Goal: Task Accomplishment & Management: Complete application form

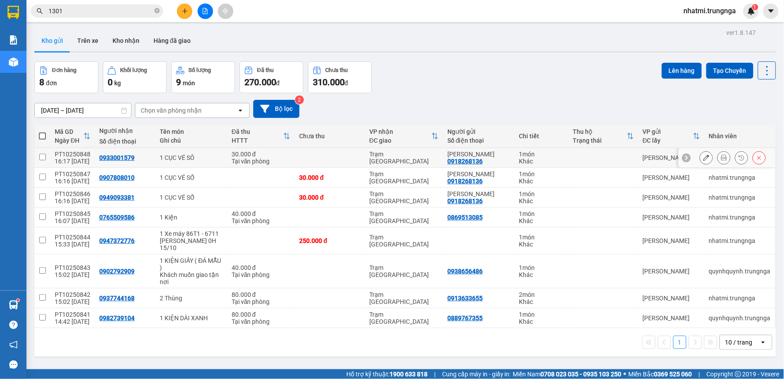
scroll to position [41, 0]
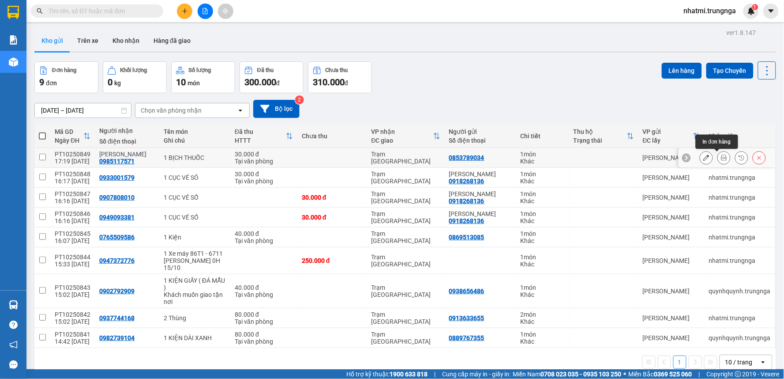
click at [721, 159] on icon at bounding box center [724, 157] width 6 height 6
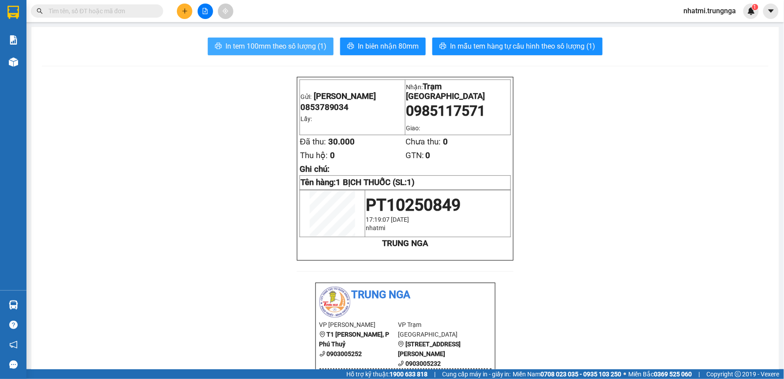
click at [294, 47] on span "In tem 100mm theo số lượng (1)" at bounding box center [276, 46] width 101 height 11
click at [183, 10] on icon "plus" at bounding box center [185, 11] width 6 height 6
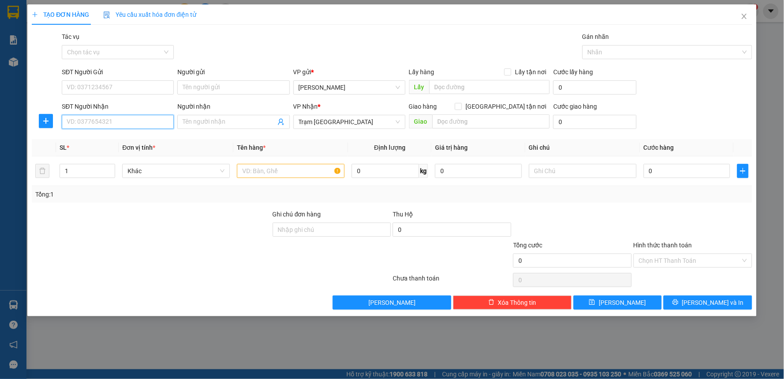
click at [135, 125] on input "SĐT Người Nhận" at bounding box center [118, 122] width 112 height 14
type input "0374036315"
click at [105, 88] on input "SĐT Người Gửi" at bounding box center [118, 87] width 112 height 14
type input "0933326832"
click at [252, 169] on input "text" at bounding box center [291, 171] width 108 height 14
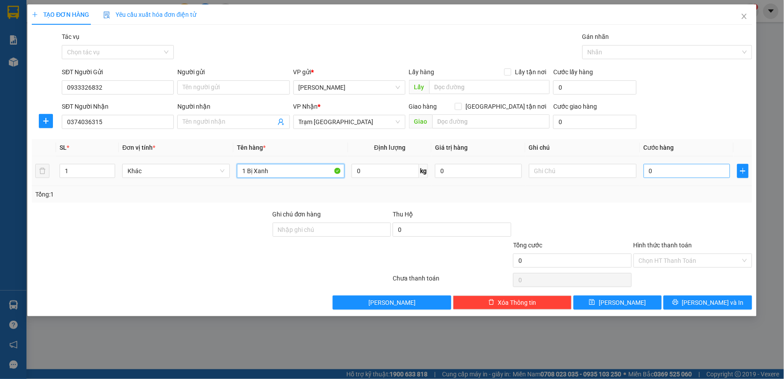
type input "1 Bị Xanh"
click at [655, 168] on input "0" at bounding box center [687, 171] width 87 height 14
type input "3"
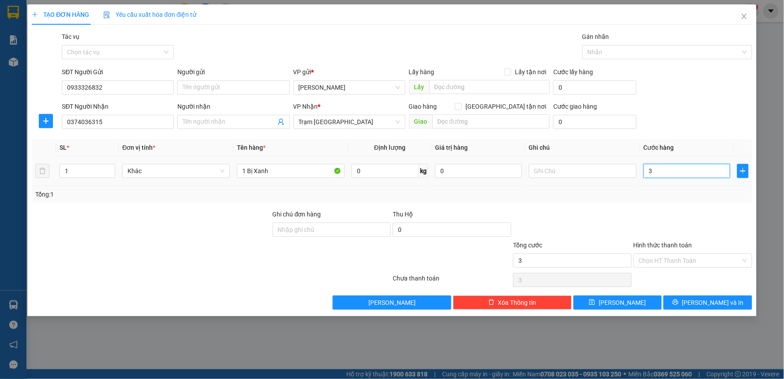
type input "30"
type input "30.000"
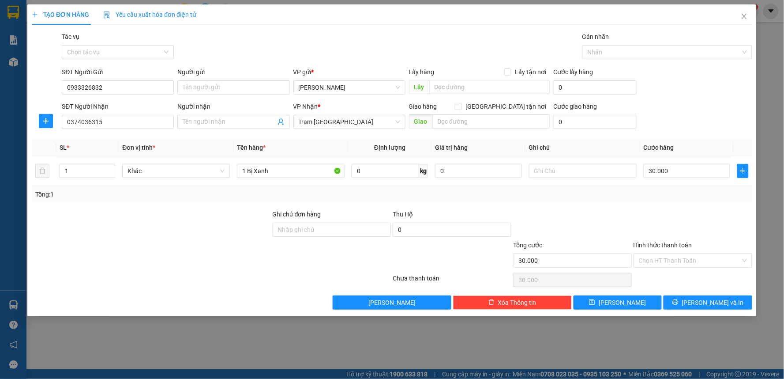
click at [708, 213] on div at bounding box center [693, 224] width 120 height 31
click at [696, 256] on input "Hình thức thanh toán" at bounding box center [690, 260] width 102 height 13
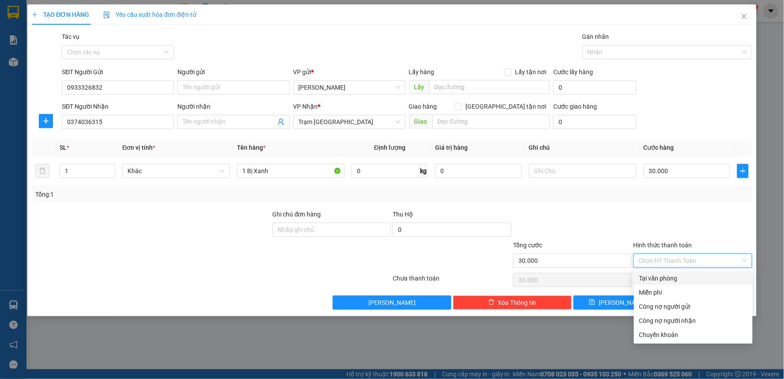
click at [682, 281] on div "Tại văn phòng" at bounding box center [694, 278] width 108 height 10
type input "0"
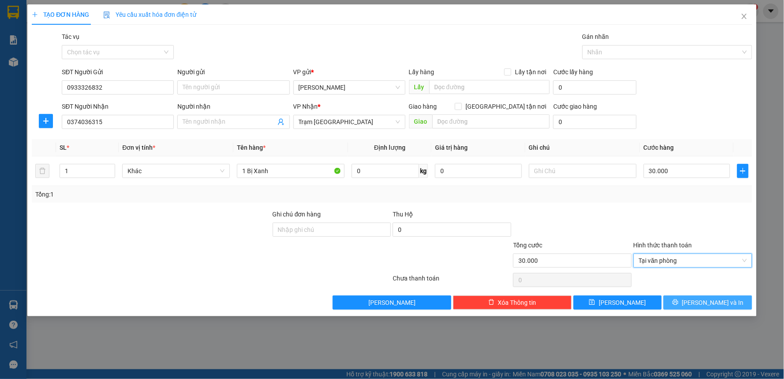
click at [702, 301] on span "[PERSON_NAME] và In" at bounding box center [713, 302] width 62 height 10
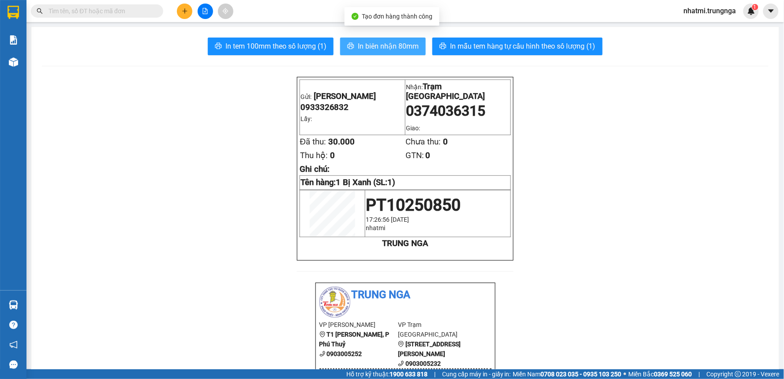
click at [382, 49] on span "In biên nhận 80mm" at bounding box center [388, 46] width 61 height 11
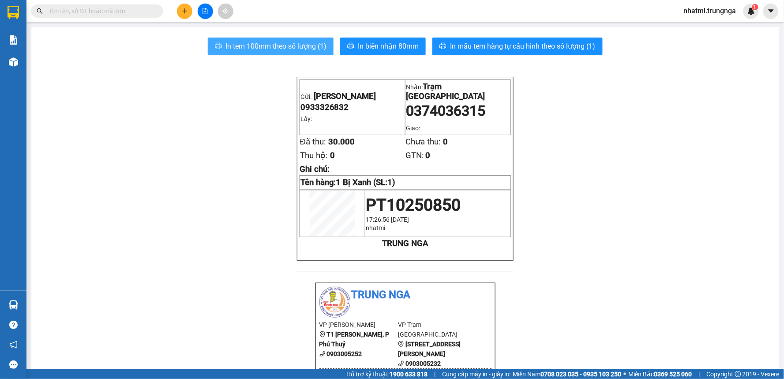
click at [312, 47] on span "In tem 100mm theo số lượng (1)" at bounding box center [276, 46] width 101 height 11
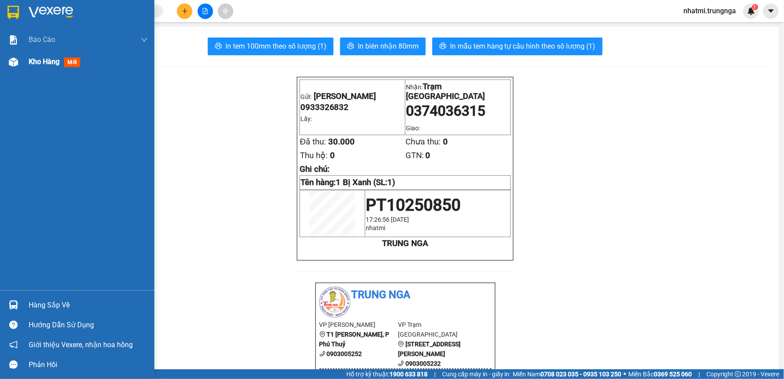
click at [47, 66] on span "Kho hàng" at bounding box center [44, 61] width 31 height 8
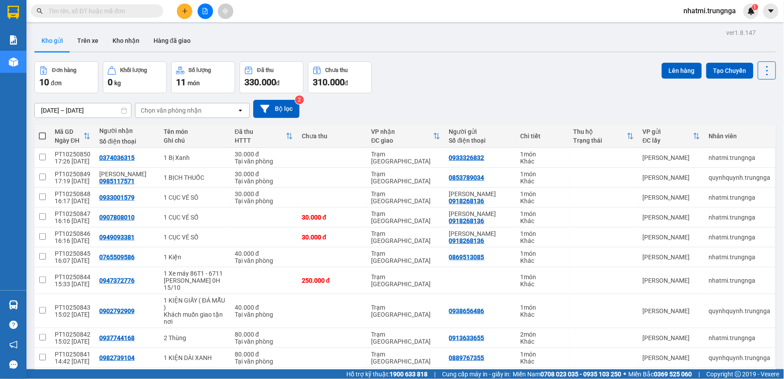
scroll to position [41, 0]
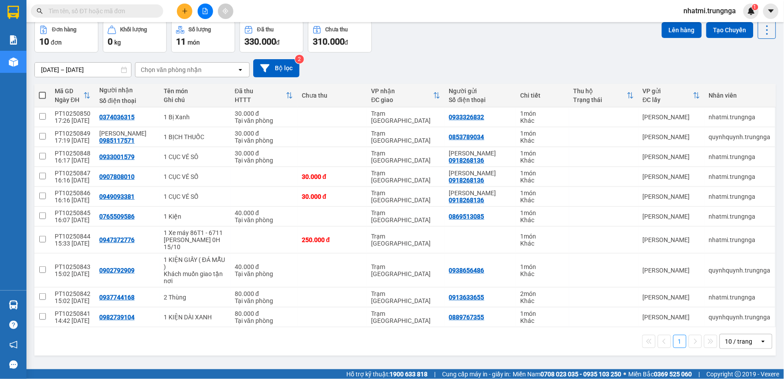
click at [760, 340] on icon "open" at bounding box center [763, 341] width 7 height 7
click at [735, 324] on span "100 / trang" at bounding box center [736, 322] width 32 height 9
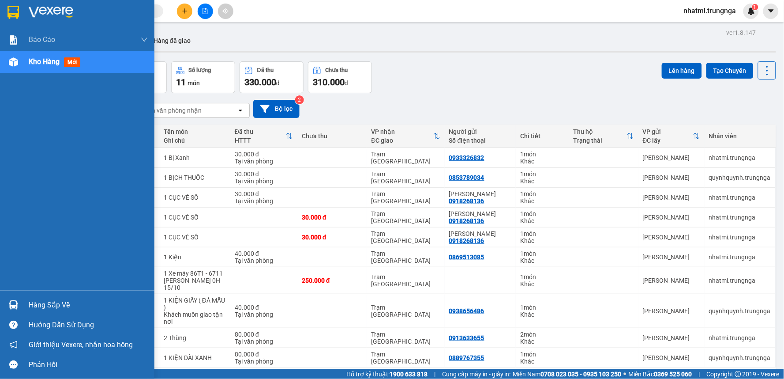
click at [19, 64] on div at bounding box center [13, 61] width 15 height 15
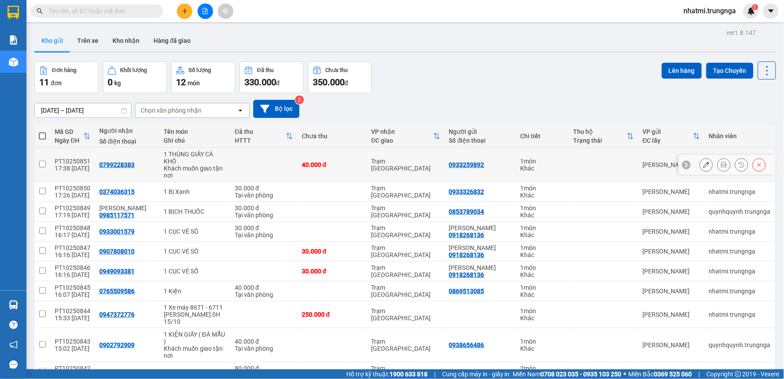
drag, startPoint x: 714, startPoint y: 166, endPoint x: 700, endPoint y: 164, distance: 13.7
click at [721, 165] on icon at bounding box center [724, 165] width 6 height 6
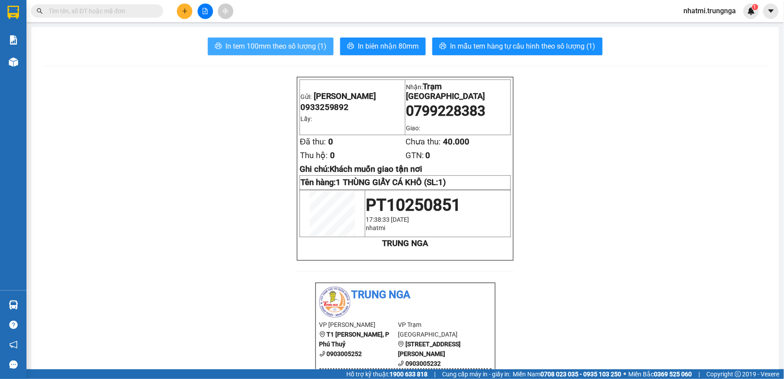
click at [288, 49] on span "In tem 100mm theo số lượng (1)" at bounding box center [276, 46] width 101 height 11
click at [186, 17] on button at bounding box center [184, 11] width 15 height 15
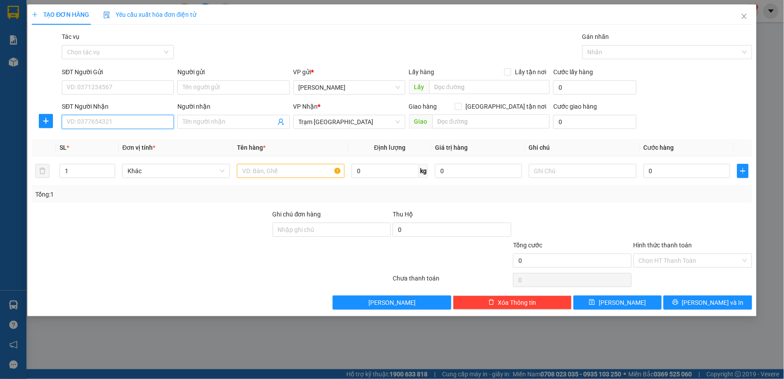
drag, startPoint x: 130, startPoint y: 120, endPoint x: 253, endPoint y: 114, distance: 123.3
click at [130, 120] on input "SĐT Người Nhận" at bounding box center [118, 122] width 112 height 14
click at [110, 85] on input "SĐT Người Gửi" at bounding box center [118, 87] width 112 height 14
type input "0919477270"
click at [213, 90] on input "Người gửi" at bounding box center [233, 87] width 112 height 14
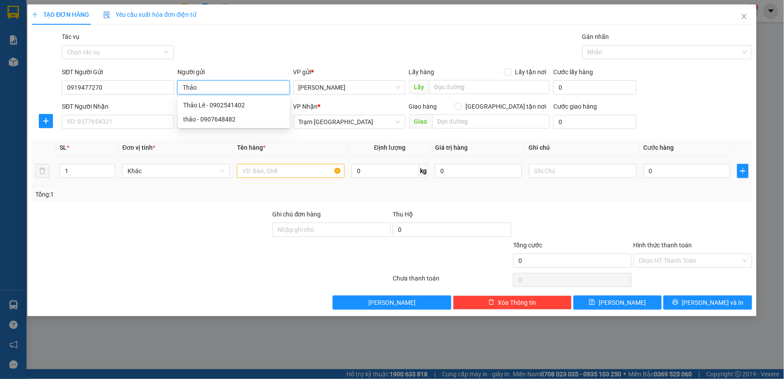
type input "Thảo"
click at [301, 174] on input "text" at bounding box center [291, 171] width 108 height 14
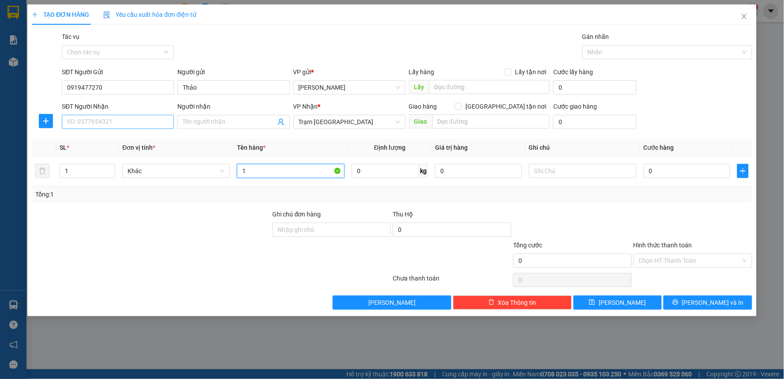
type input "1"
click at [77, 124] on input "SĐT Người Nhận" at bounding box center [118, 122] width 112 height 14
type input "0934021655"
click at [255, 178] on input "1" at bounding box center [291, 171] width 108 height 14
type input "1 Thùng"
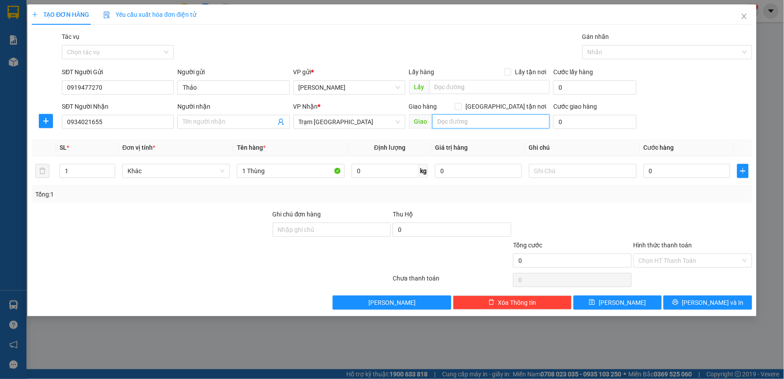
click at [469, 125] on input "text" at bounding box center [492, 121] width 118 height 14
click at [510, 105] on span "[GEOGRAPHIC_DATA] tận nơi" at bounding box center [506, 107] width 88 height 10
click at [461, 105] on input "[GEOGRAPHIC_DATA] tận nơi" at bounding box center [458, 106] width 6 height 6
checkbox input "true"
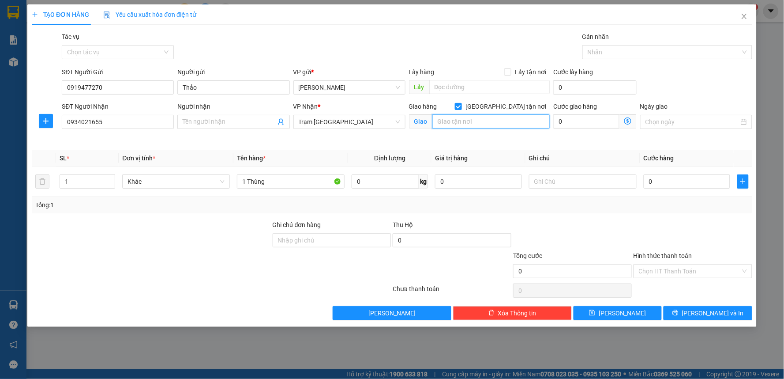
click at [495, 120] on input "text" at bounding box center [492, 121] width 118 height 14
type input "65 Nguyễn Du, P. Bến Nghé, Q1"
click at [577, 122] on input "0" at bounding box center [586, 121] width 66 height 14
type input "7"
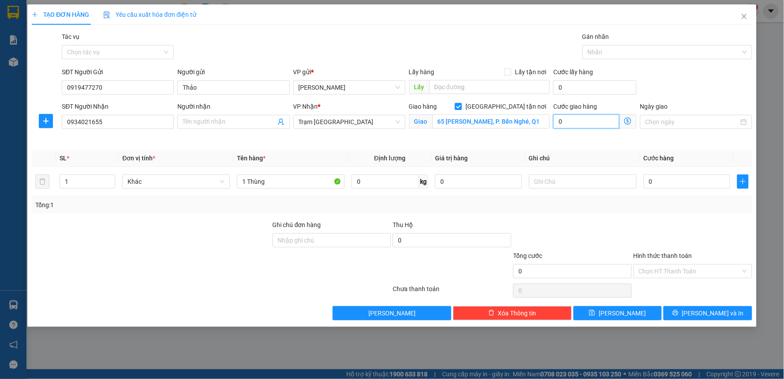
type input "7"
type input "70"
type input "70.000"
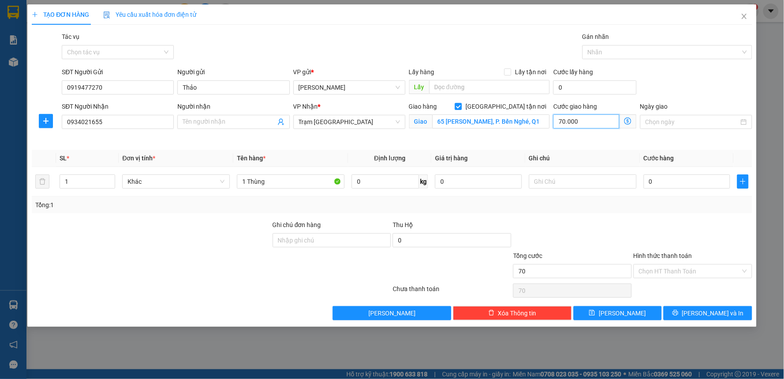
type input "70.000"
click at [666, 184] on input "0" at bounding box center [687, 181] width 87 height 14
type input "5"
type input "70.005"
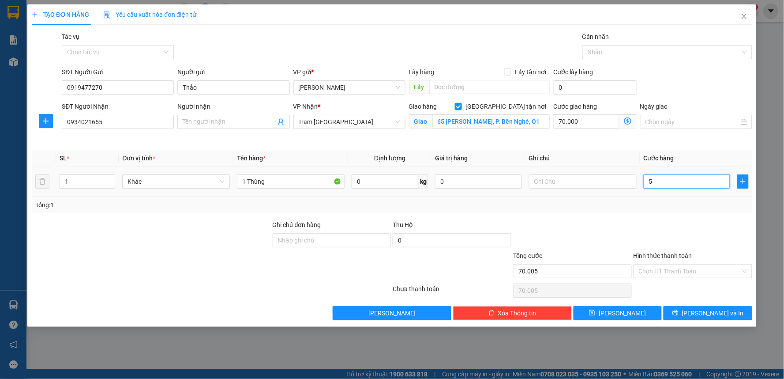
type input "50"
type input "70.050"
type input "50.000"
type input "120.000"
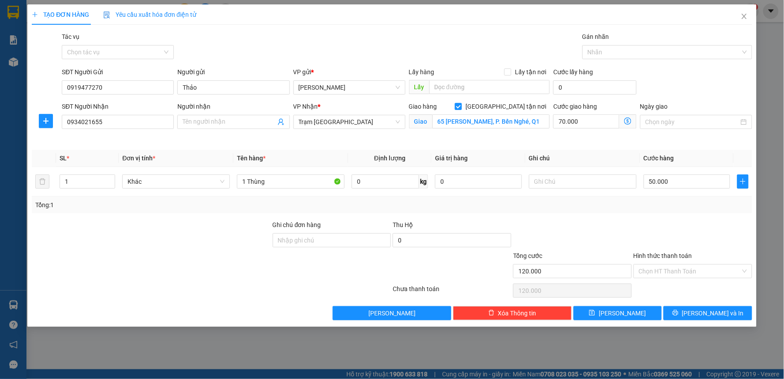
click at [683, 226] on div at bounding box center [693, 235] width 120 height 31
click at [671, 274] on input "Hình thức thanh toán" at bounding box center [690, 270] width 102 height 13
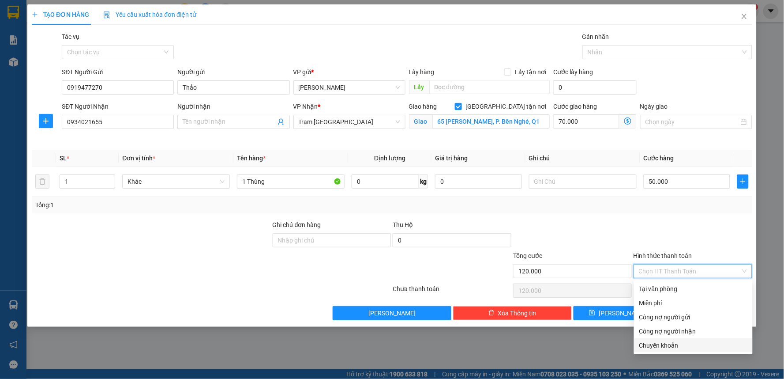
click at [663, 347] on div "Chuyển khoản" at bounding box center [694, 345] width 108 height 10
type input "0"
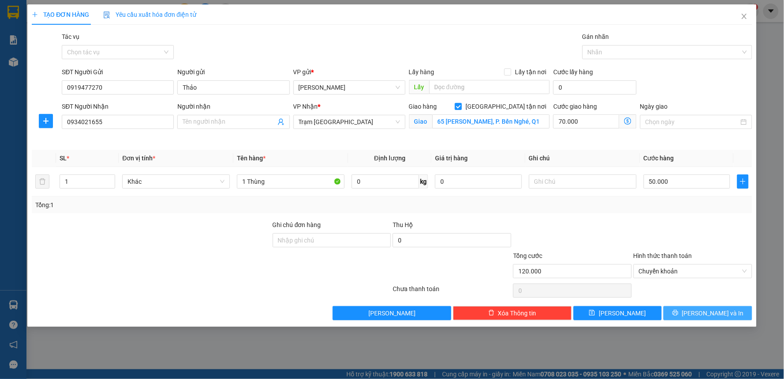
click at [679, 312] on icon "printer" at bounding box center [676, 312] width 6 height 6
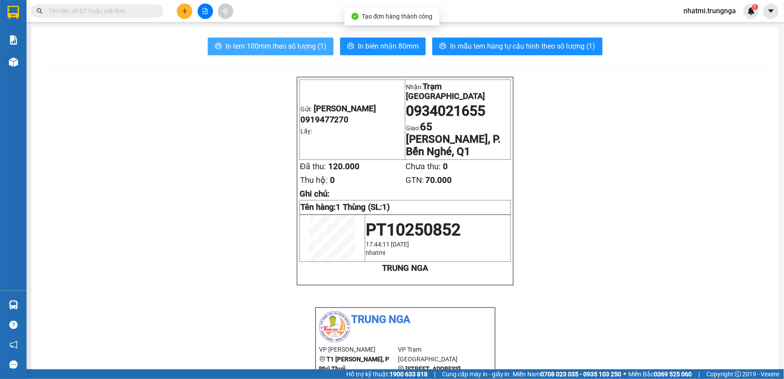
click at [303, 41] on span "In tem 100mm theo số lượng (1)" at bounding box center [276, 46] width 101 height 11
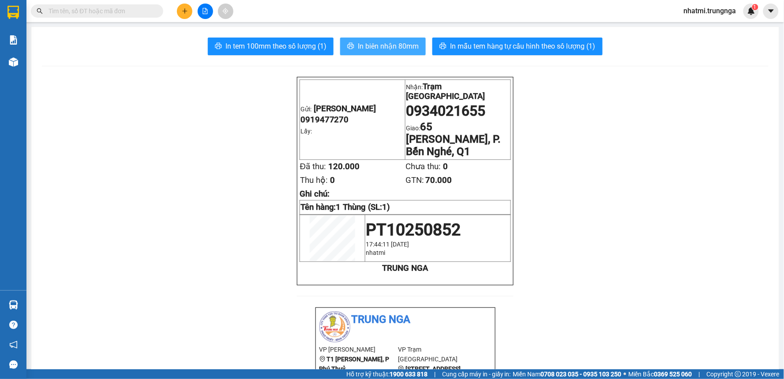
click at [371, 51] on button "In biên nhận 80mm" at bounding box center [383, 47] width 86 height 18
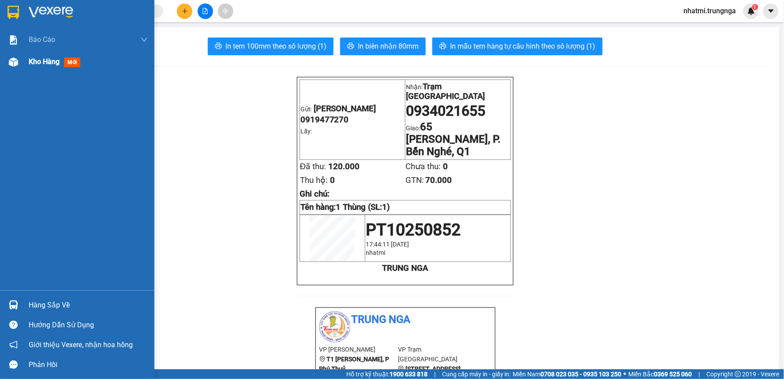
click at [27, 63] on div "Kho hàng mới" at bounding box center [77, 62] width 154 height 22
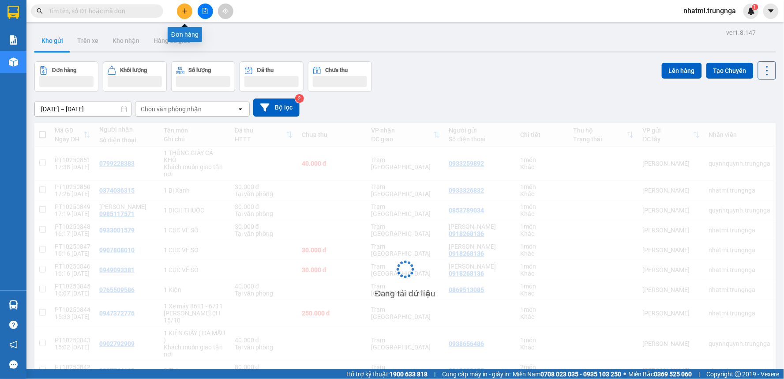
click at [184, 11] on icon "plus" at bounding box center [184, 11] width 5 height 0
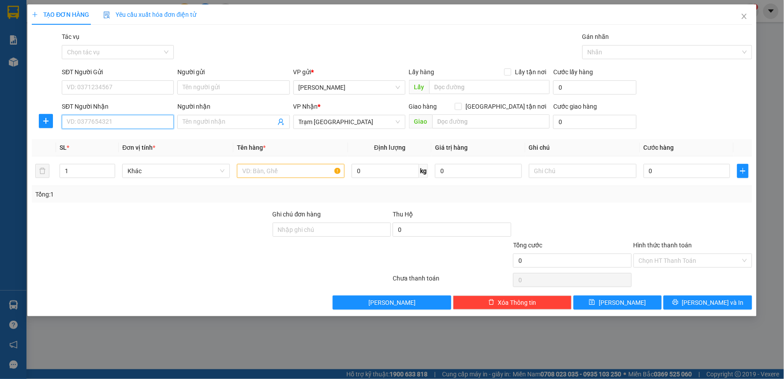
click at [134, 118] on input "SĐT Người Nhận" at bounding box center [118, 122] width 112 height 14
click at [137, 91] on input "SĐT Người Gửi" at bounding box center [118, 87] width 112 height 14
click at [129, 120] on input "SĐT Người Nhận" at bounding box center [118, 122] width 112 height 14
drag, startPoint x: 305, startPoint y: 171, endPoint x: 302, endPoint y: 168, distance: 4.7
click at [305, 171] on input "text" at bounding box center [291, 171] width 108 height 14
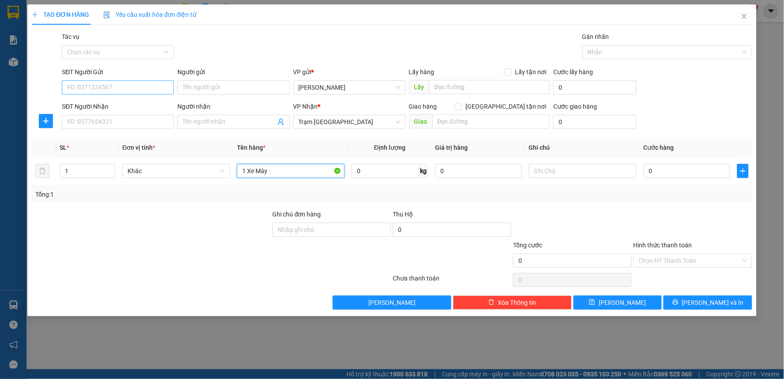
type input "1 Xe Máy"
click at [87, 88] on input "SĐT Người Gửi" at bounding box center [118, 87] width 112 height 14
type input "0344666783"
click at [151, 124] on input "SĐT Người Nhận" at bounding box center [118, 122] width 112 height 14
type input "0363963640"
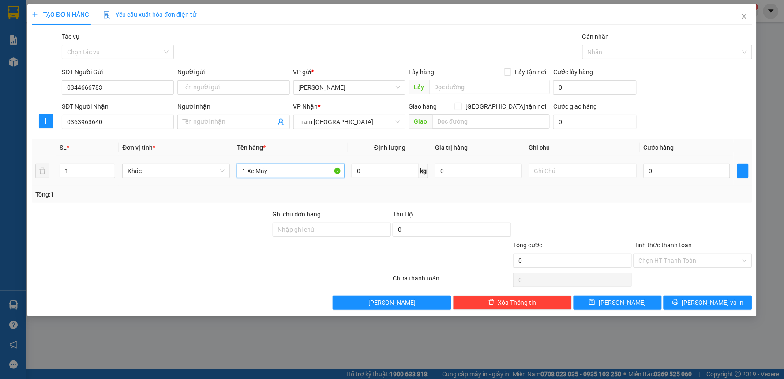
click at [281, 171] on input "1 Xe Máy" at bounding box center [291, 171] width 108 height 14
type input "1 Xe Máy 78G1 - 40995"
click at [587, 173] on input "text" at bounding box center [583, 171] width 108 height 14
type input "D"
type input "Đi khuya 0H 15/10"
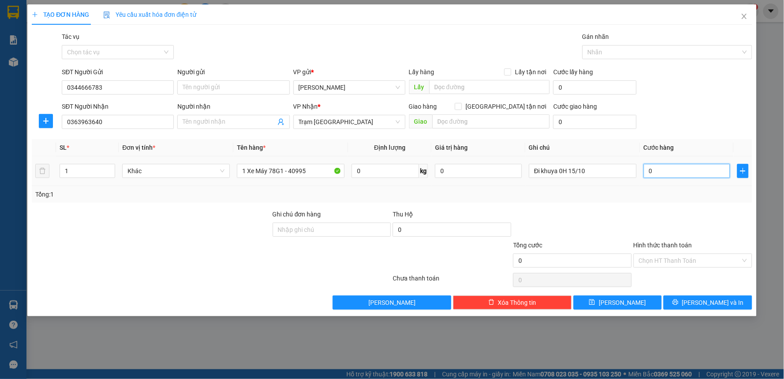
click at [693, 172] on input "0" at bounding box center [687, 171] width 87 height 14
type input "3"
type input "30"
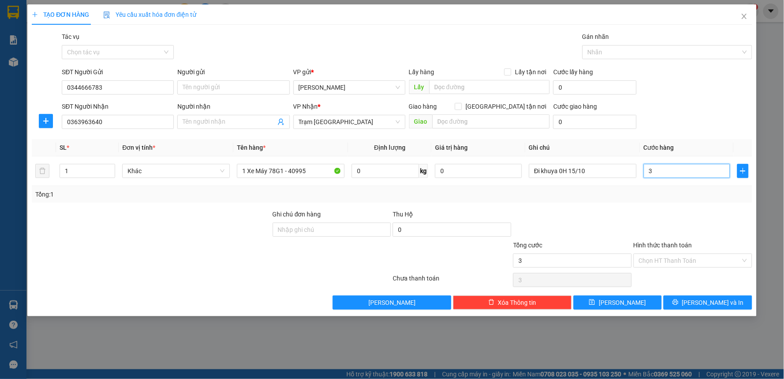
type input "30"
type input "300"
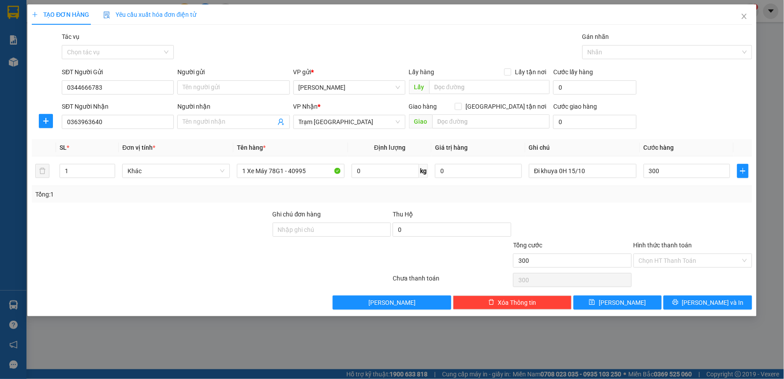
type input "300.000"
click at [590, 212] on div at bounding box center [572, 224] width 120 height 31
click at [656, 263] on input "Hình thức thanh toán" at bounding box center [690, 260] width 102 height 13
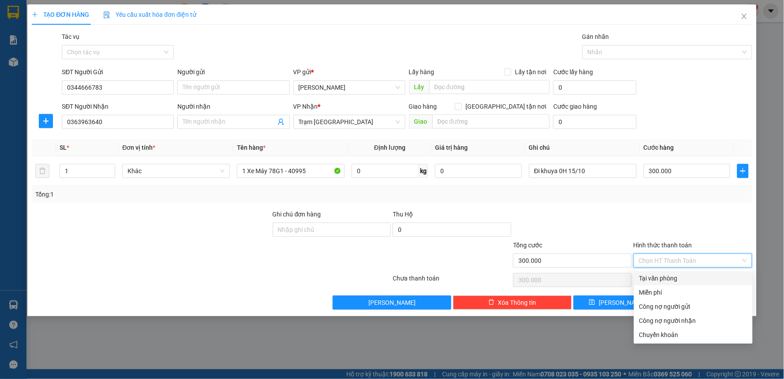
click at [656, 278] on div "Tại văn phòng" at bounding box center [694, 278] width 108 height 10
type input "0"
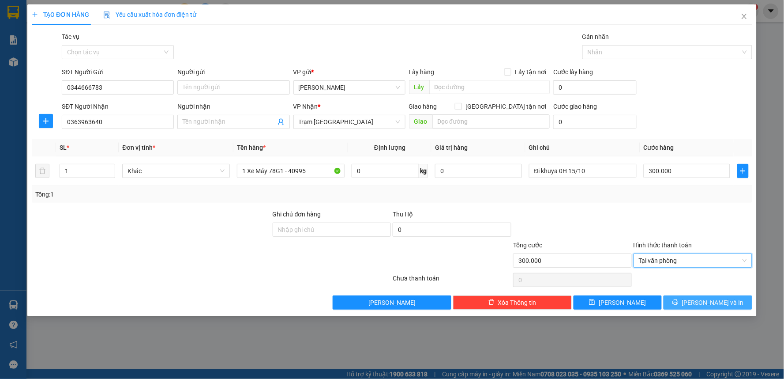
click at [699, 302] on button "[PERSON_NAME] và In" at bounding box center [708, 302] width 89 height 14
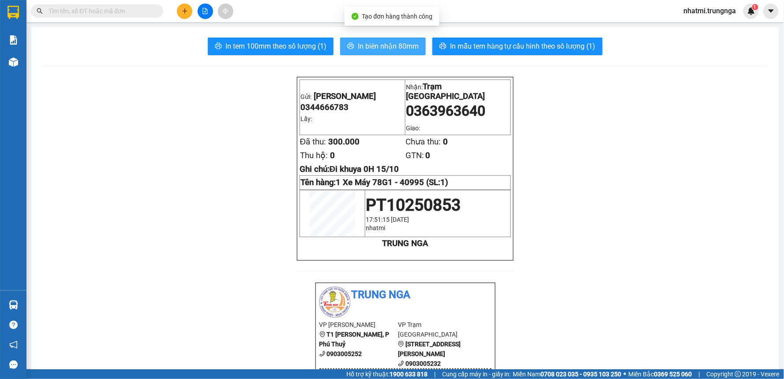
click at [388, 47] on span "In biên nhận 80mm" at bounding box center [388, 46] width 61 height 11
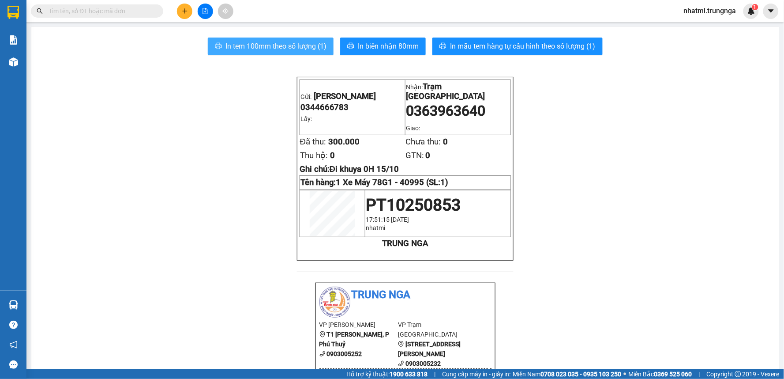
click at [297, 45] on span "In tem 100mm theo số lượng (1)" at bounding box center [276, 46] width 101 height 11
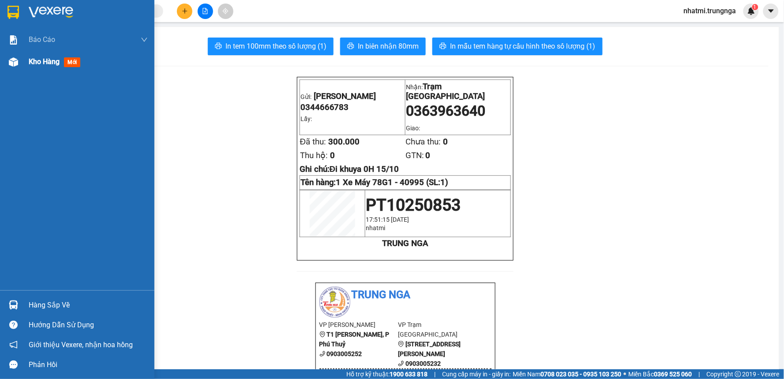
click at [41, 68] on div "Kho hàng mới" at bounding box center [88, 62] width 119 height 22
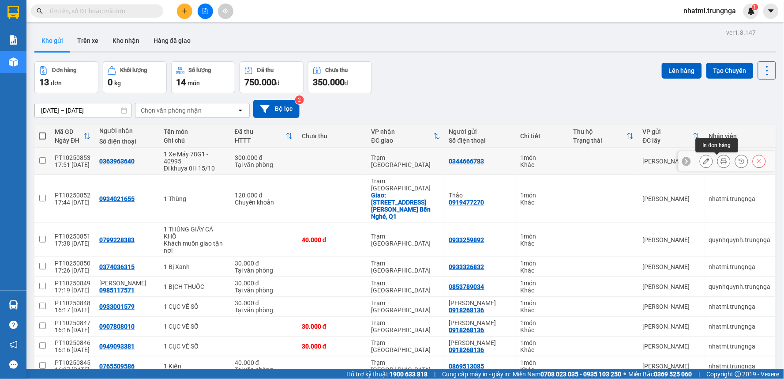
click at [704, 161] on icon at bounding box center [707, 161] width 6 height 6
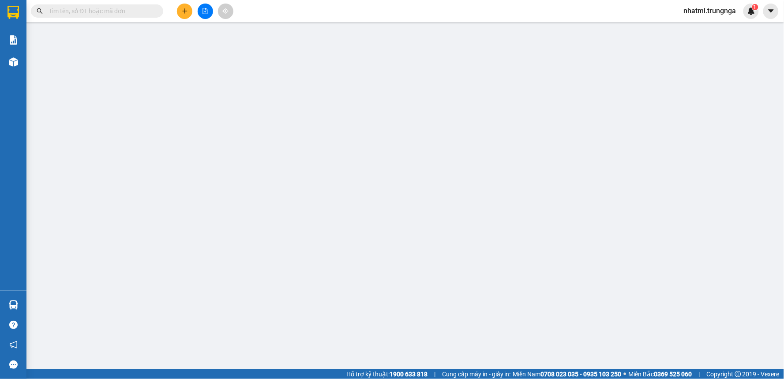
type input "0344666783"
type input "0363963640"
type input "300.000"
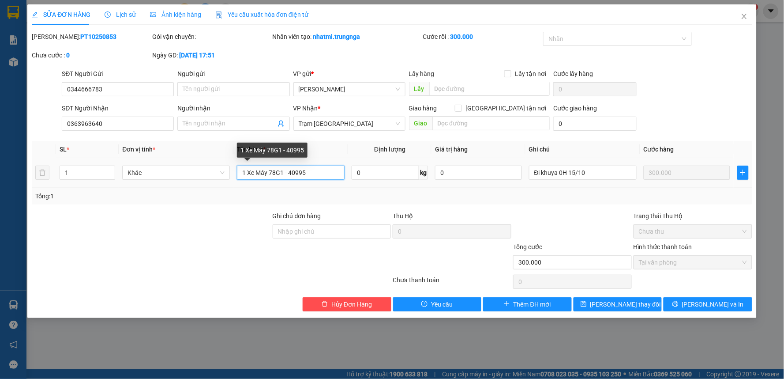
click at [308, 171] on input "1 Xe Máy 78G1 - 40995" at bounding box center [291, 173] width 108 height 14
type input "1 Xe Máy 78G1 - 04995"
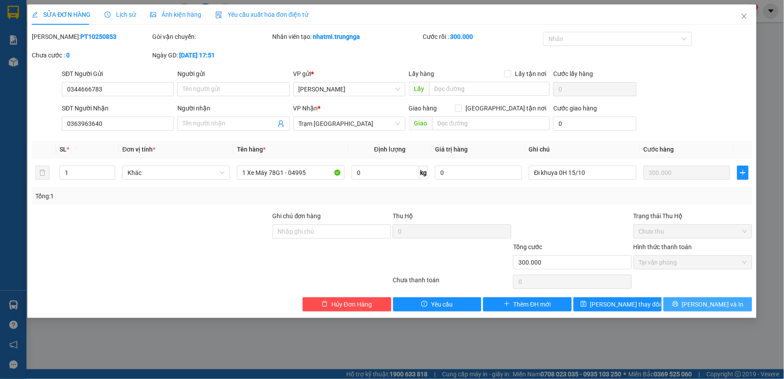
click at [698, 300] on button "[PERSON_NAME] và In" at bounding box center [708, 304] width 89 height 14
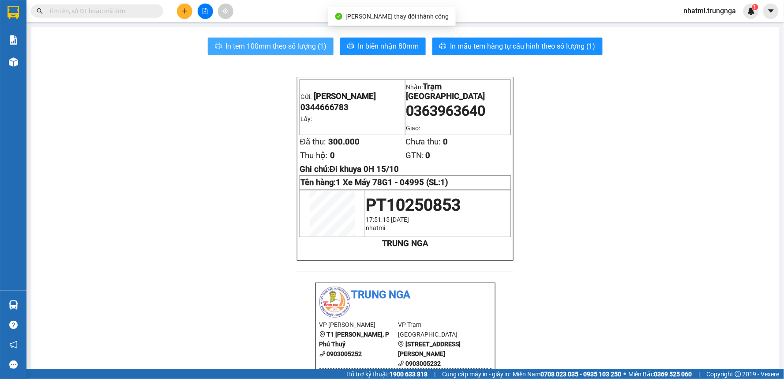
click at [261, 45] on span "In tem 100mm theo số lượng (1)" at bounding box center [276, 46] width 101 height 11
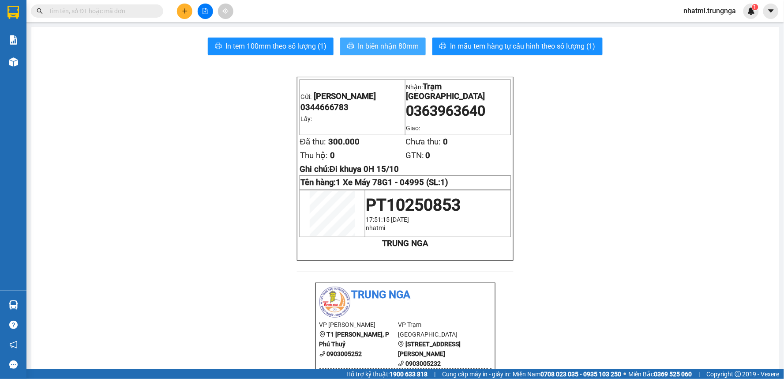
click at [359, 50] on span "In biên nhận 80mm" at bounding box center [388, 46] width 61 height 11
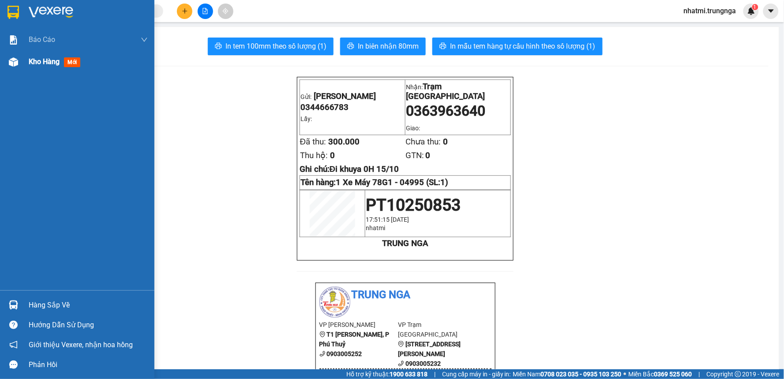
click at [53, 61] on span "Kho hàng" at bounding box center [44, 61] width 31 height 8
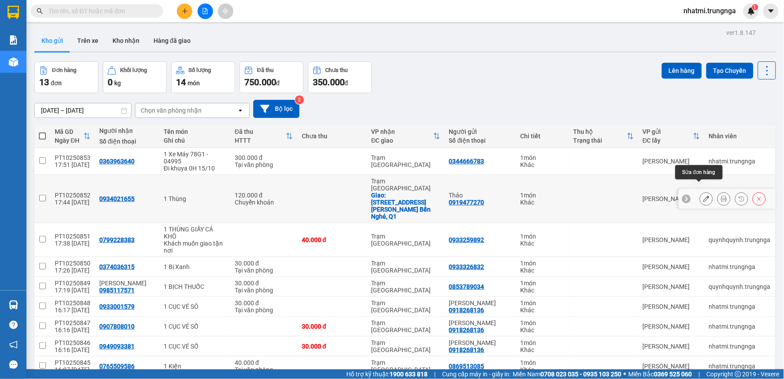
click at [704, 196] on icon at bounding box center [707, 199] width 6 height 6
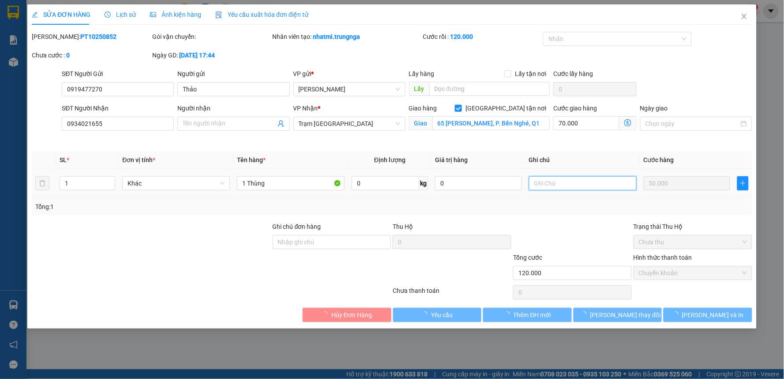
click at [566, 190] on input "text" at bounding box center [583, 183] width 108 height 14
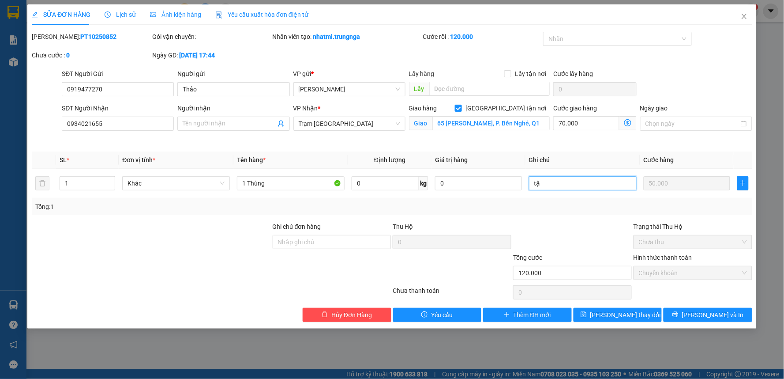
type input "t"
type input "Tận nơi 70k, CK 120k"
click at [647, 317] on button "[PERSON_NAME] thay đổi" at bounding box center [618, 315] width 89 height 14
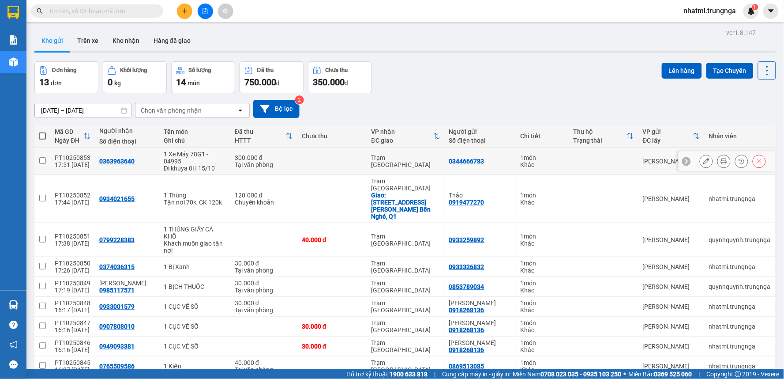
scroll to position [124, 0]
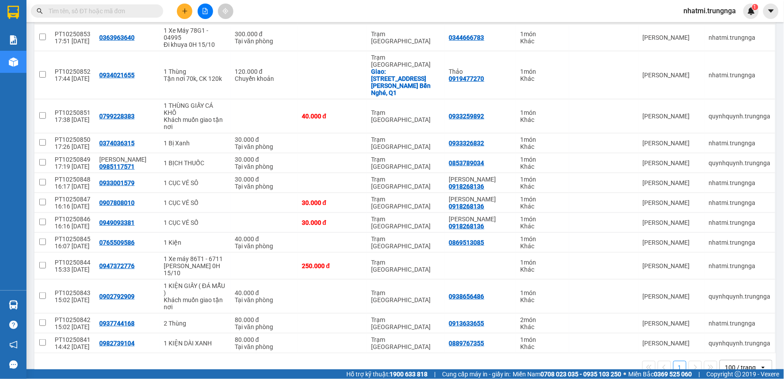
click at [188, 10] on button at bounding box center [184, 11] width 15 height 15
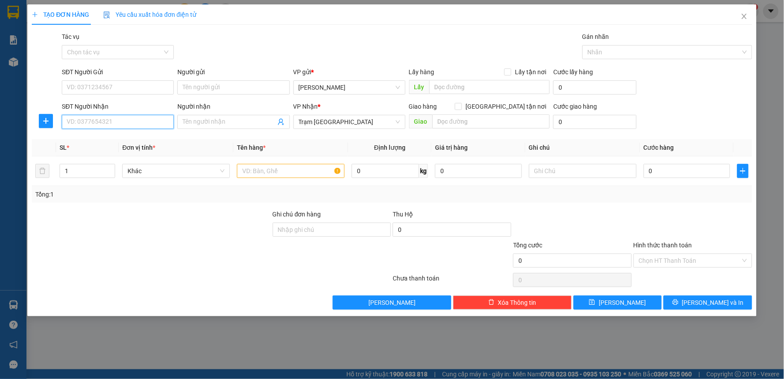
click at [101, 124] on input "SĐT Người Nhận" at bounding box center [118, 122] width 112 height 14
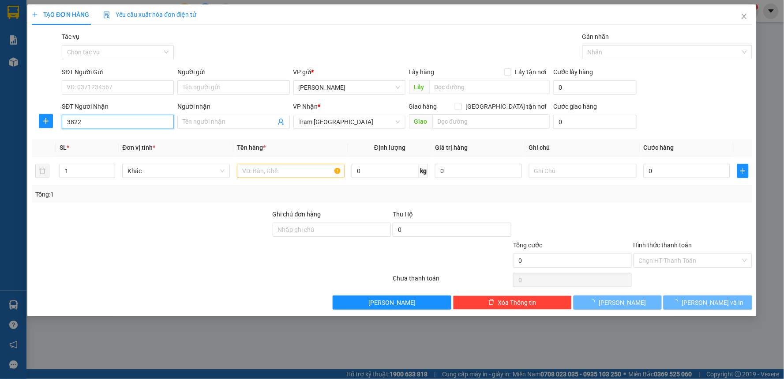
drag, startPoint x: 103, startPoint y: 124, endPoint x: 50, endPoint y: 128, distance: 53.1
click at [50, 128] on div "SĐT Người Nhận 3822 3822 Người nhận Tên người nhận VP Nhận * Trạm Sài Gòn Giao …" at bounding box center [392, 117] width 723 height 31
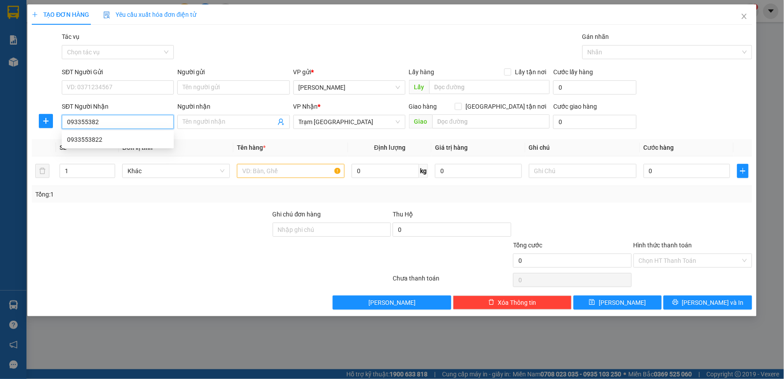
type input "0933553822"
click at [111, 142] on div "0933553822" at bounding box center [118, 140] width 102 height 10
type input "30.000"
type input "0933553822"
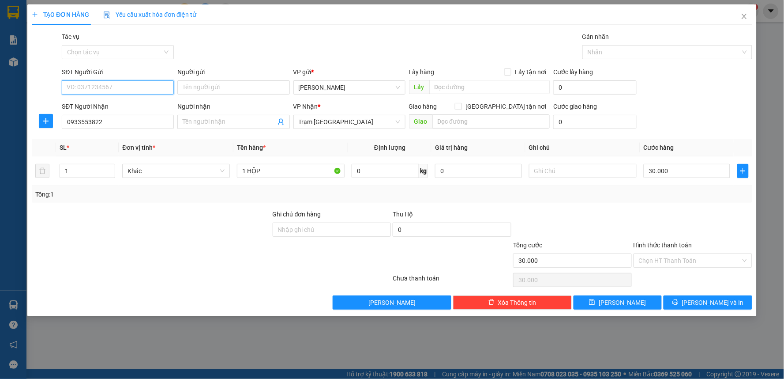
click at [112, 90] on input "SĐT Người Gửi" at bounding box center [118, 87] width 112 height 14
click at [106, 109] on div "0948895295 - Oanh PT" at bounding box center [118, 105] width 102 height 10
type input "0948895295"
type input "Oanh PT"
click at [725, 307] on span "[PERSON_NAME] và In" at bounding box center [713, 302] width 62 height 10
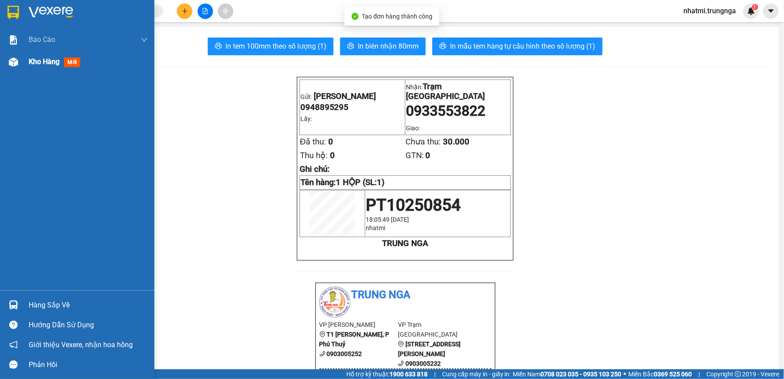
click at [46, 61] on span "Kho hàng" at bounding box center [44, 61] width 31 height 8
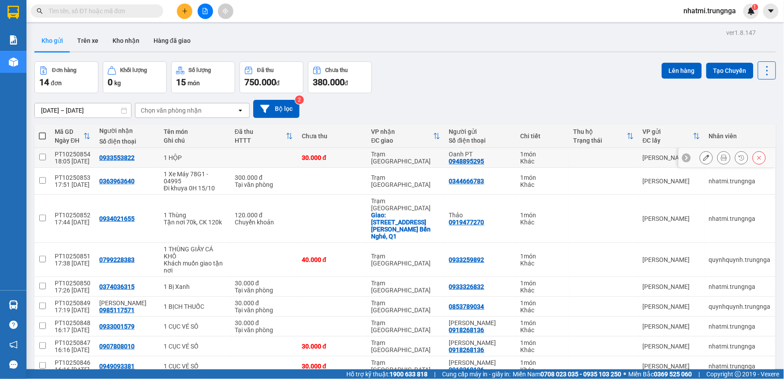
click at [704, 158] on icon at bounding box center [707, 157] width 6 height 6
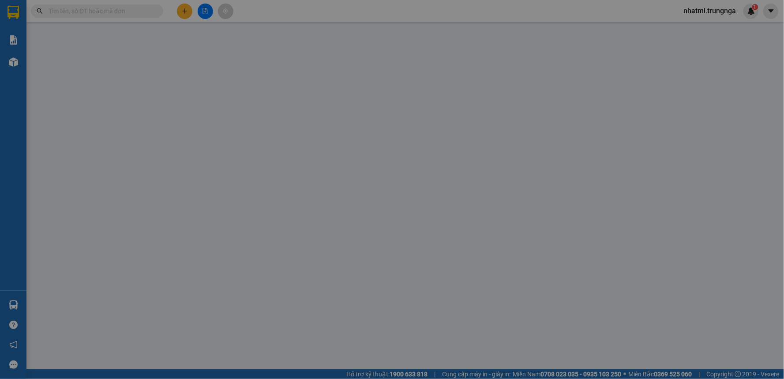
type input "0948895295"
type input "Oanh PT"
type input "0933553822"
type input "30.000"
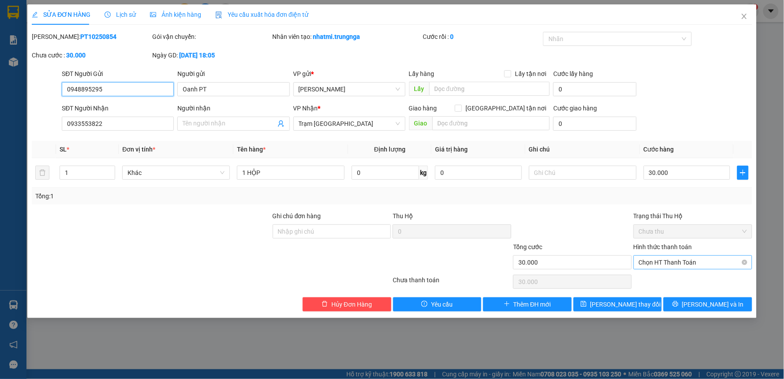
click at [676, 262] on span "Chọn HT Thanh Toán" at bounding box center [693, 262] width 108 height 13
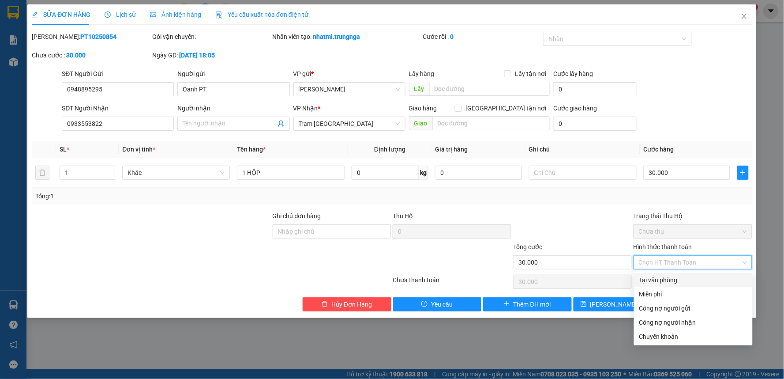
click at [666, 282] on div "Tại văn phòng" at bounding box center [694, 280] width 108 height 10
type input "0"
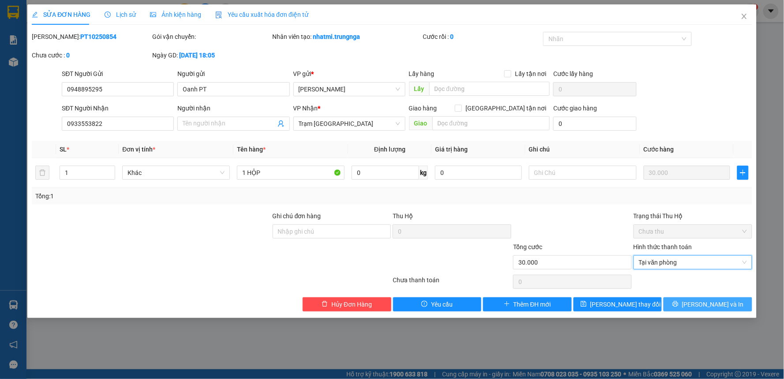
click at [700, 303] on span "[PERSON_NAME] và In" at bounding box center [713, 304] width 62 height 10
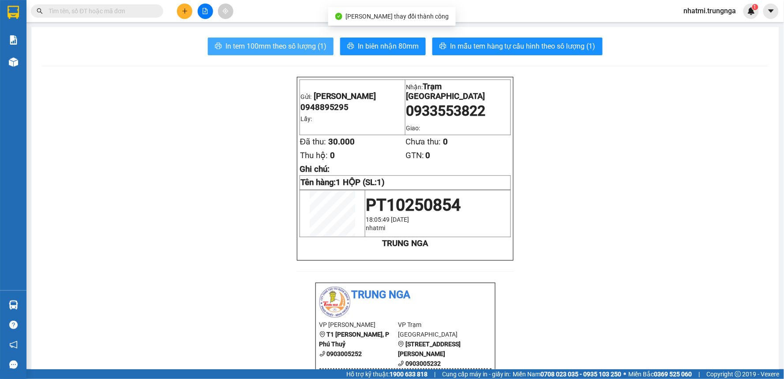
click at [290, 46] on span "In tem 100mm theo số lượng (1)" at bounding box center [276, 46] width 101 height 11
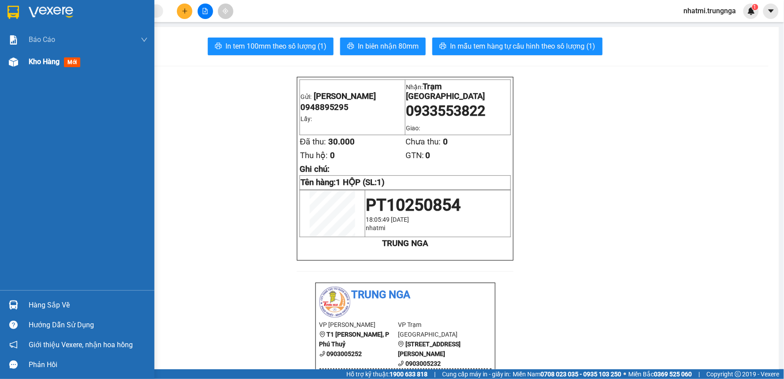
click at [21, 63] on div "Kho hàng mới" at bounding box center [77, 62] width 154 height 22
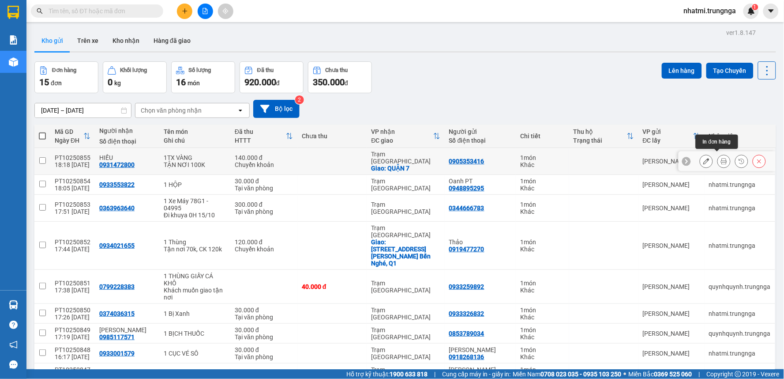
click at [721, 158] on icon at bounding box center [724, 161] width 6 height 6
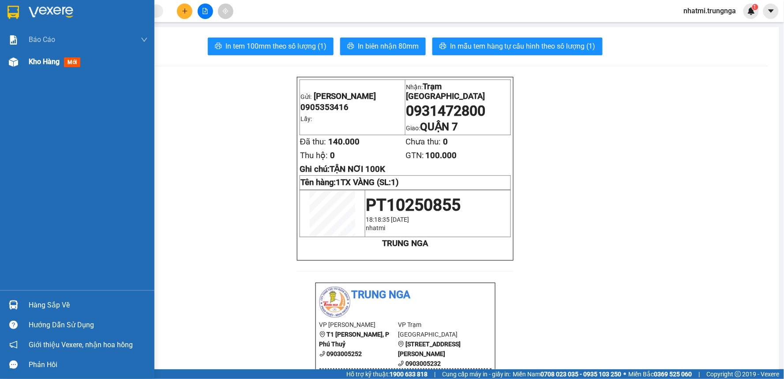
click at [19, 60] on div at bounding box center [13, 61] width 15 height 15
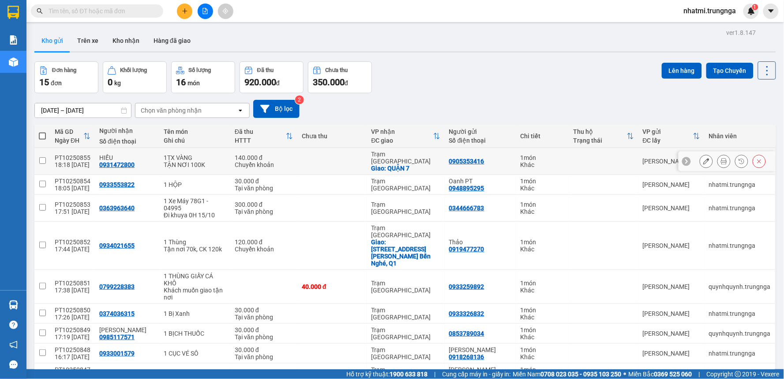
click at [700, 157] on button at bounding box center [706, 161] width 12 height 15
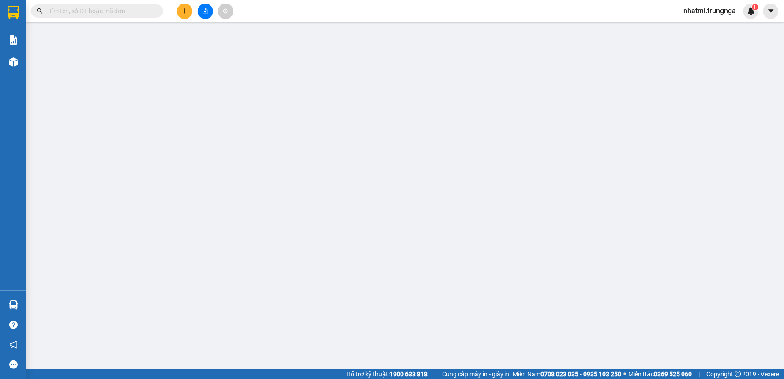
type input "0905353416"
type input "0931472800"
type input "HIẾU"
checkbox input "true"
type input "QUẬN 7"
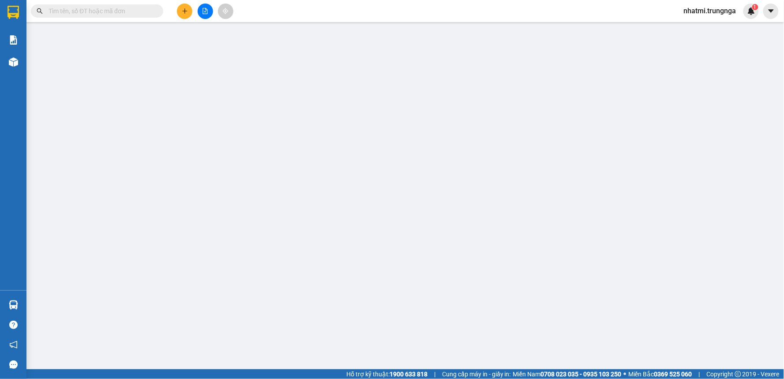
type input "140.000"
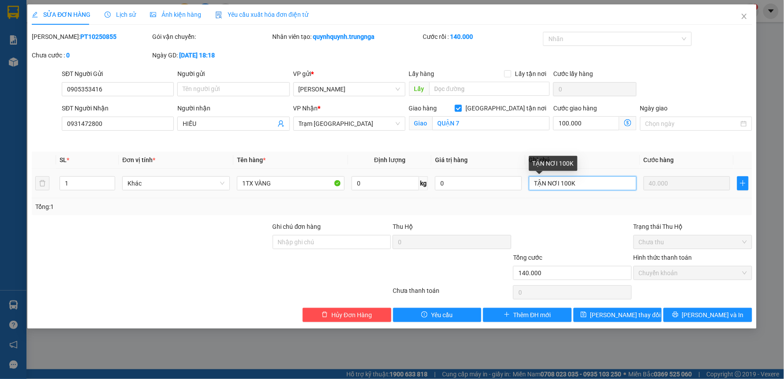
click at [533, 183] on input "TẬN NƠI 100K" at bounding box center [583, 183] width 108 height 14
type input "CK 140K , TẬN NƠI 100K"
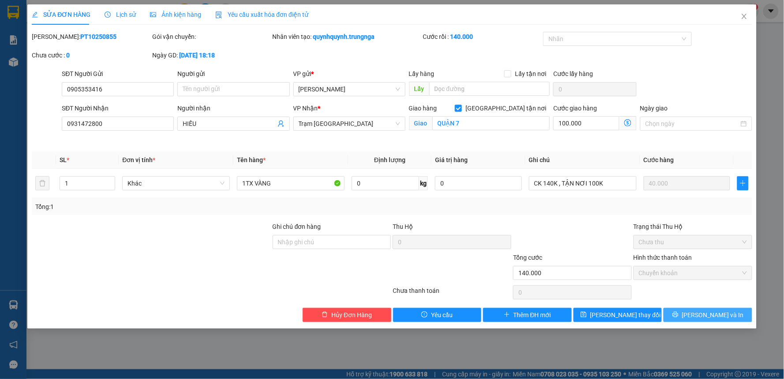
click at [710, 319] on span "[PERSON_NAME] và In" at bounding box center [713, 315] width 62 height 10
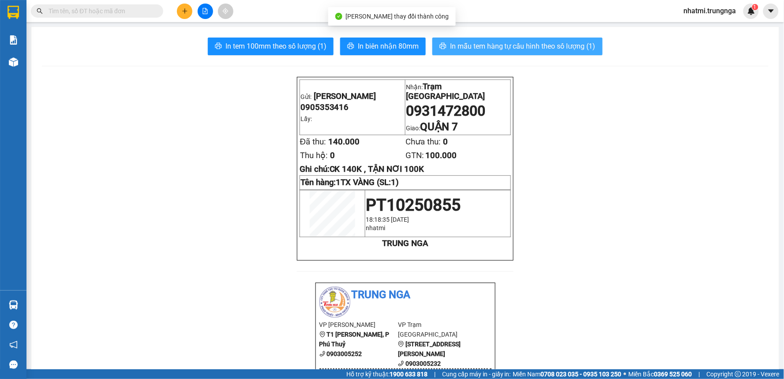
drag, startPoint x: 503, startPoint y: 49, endPoint x: 511, endPoint y: 83, distance: 34.8
click at [504, 49] on span "In mẫu tem hàng tự cấu hình theo số lượng (1)" at bounding box center [523, 46] width 146 height 11
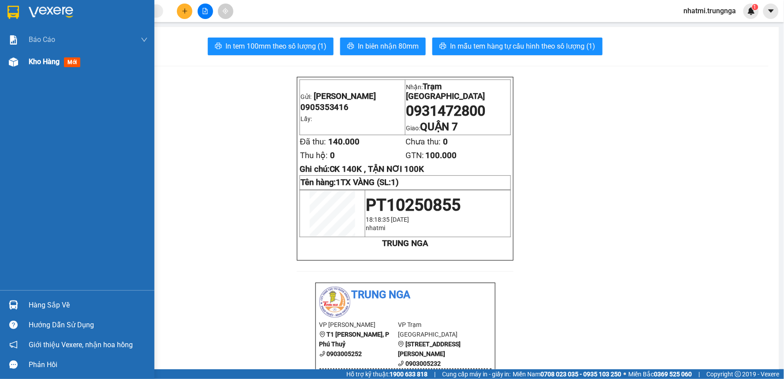
click at [59, 62] on span "Kho hàng" at bounding box center [44, 61] width 31 height 8
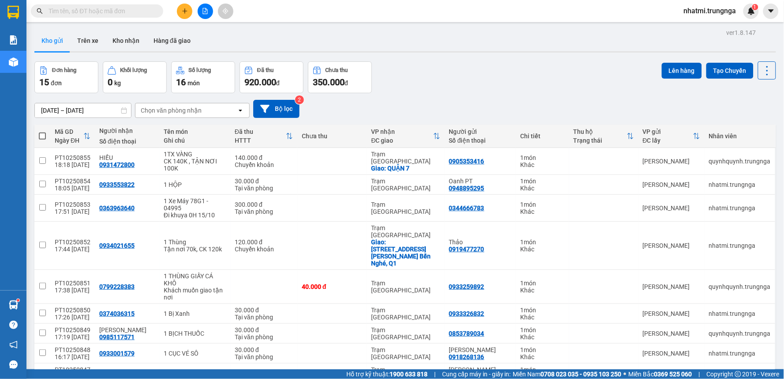
click at [187, 11] on icon "plus" at bounding box center [184, 11] width 5 height 0
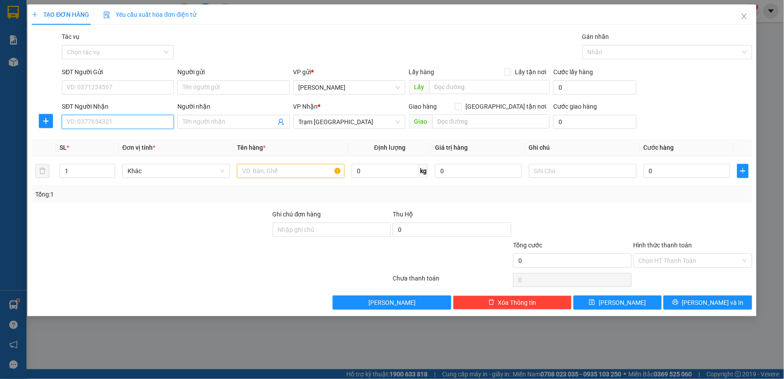
click at [109, 124] on input "SĐT Người Nhận" at bounding box center [118, 122] width 112 height 14
click at [82, 143] on div "0938311265" at bounding box center [118, 140] width 102 height 10
type input "0938311265"
checkbox input "true"
type input "Quận 5"
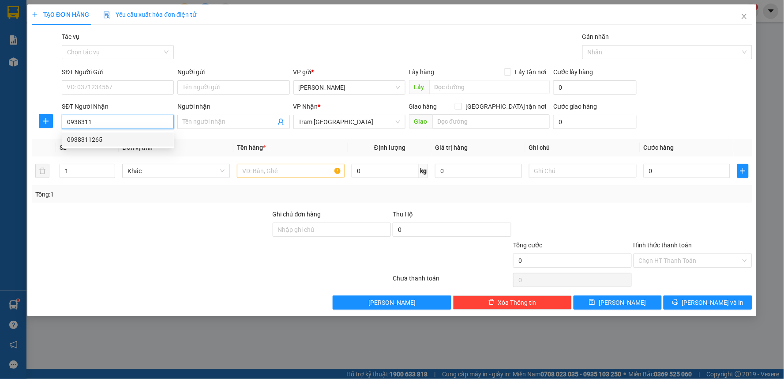
type input "50.000"
type input "80.000"
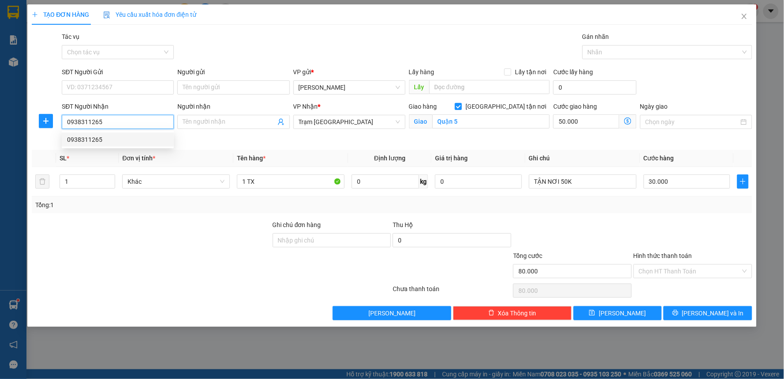
type input "0938311265"
click at [101, 94] on div "SĐT Người Gửi VD: 0371234567" at bounding box center [118, 82] width 112 height 31
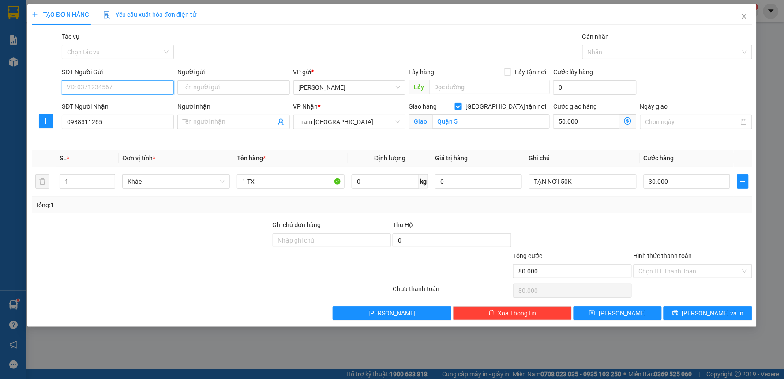
click at [101, 90] on input "SĐT Người Gửi" at bounding box center [118, 87] width 112 height 14
click at [99, 107] on div "0795605770 - ngoc" at bounding box center [118, 105] width 102 height 10
type input "0795605770"
type input "ngoc"
click at [683, 271] on input "Hình thức thanh toán" at bounding box center [690, 270] width 102 height 13
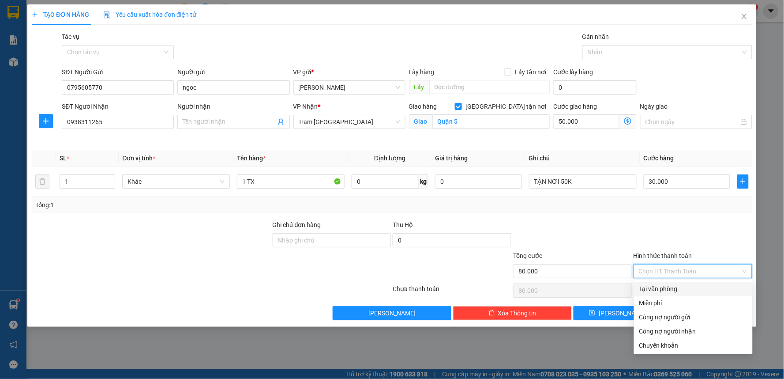
click at [668, 286] on div "Tại văn phòng" at bounding box center [694, 289] width 108 height 10
type input "0"
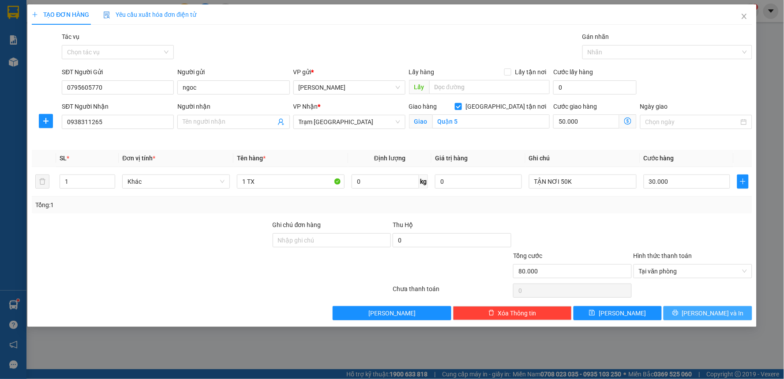
click at [689, 312] on button "[PERSON_NAME] và In" at bounding box center [708, 313] width 89 height 14
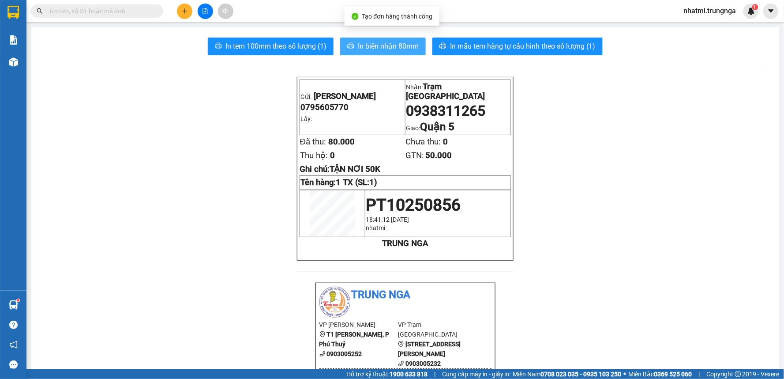
click at [359, 41] on span "In biên nhận 80mm" at bounding box center [388, 46] width 61 height 11
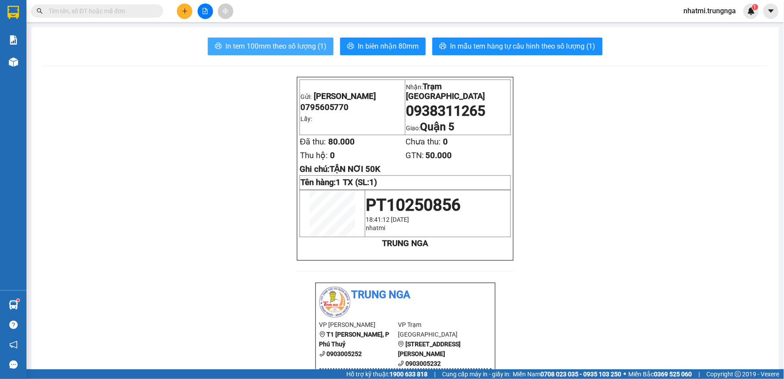
click at [297, 44] on span "In tem 100mm theo số lượng (1)" at bounding box center [276, 46] width 101 height 11
click at [178, 12] on button at bounding box center [184, 11] width 15 height 15
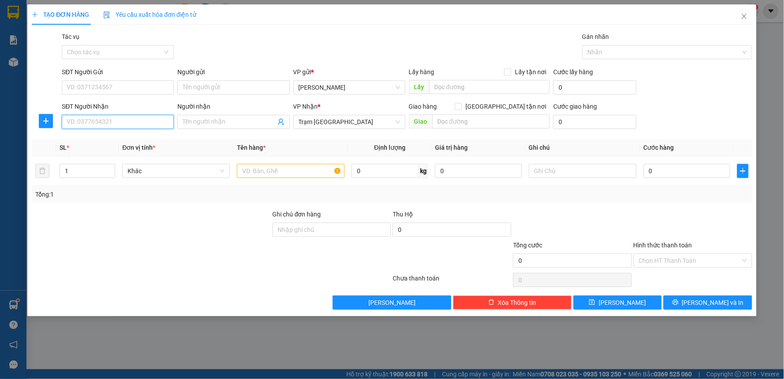
click at [101, 127] on input "SĐT Người Nhận" at bounding box center [118, 122] width 112 height 14
click at [99, 155] on div "0779616951" at bounding box center [118, 154] width 102 height 10
type input "0779616951"
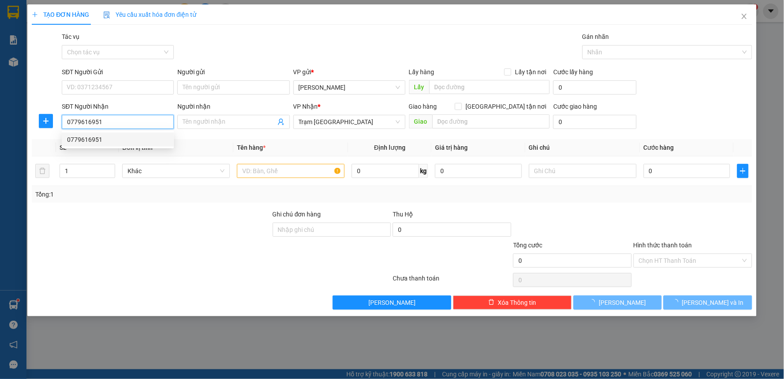
type input "30.000"
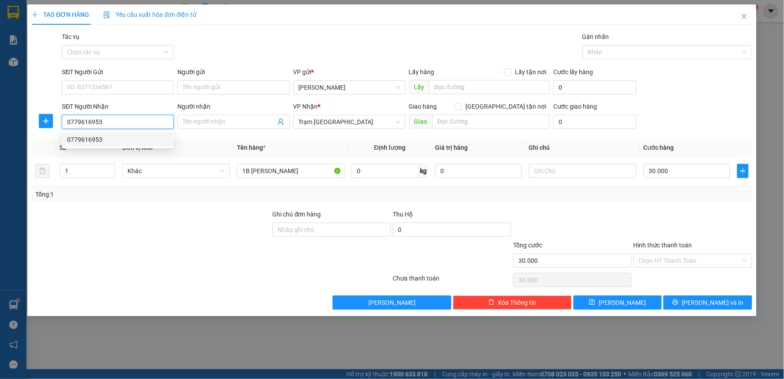
click at [109, 143] on div "0779616953" at bounding box center [118, 140] width 102 height 10
type input "0779616953"
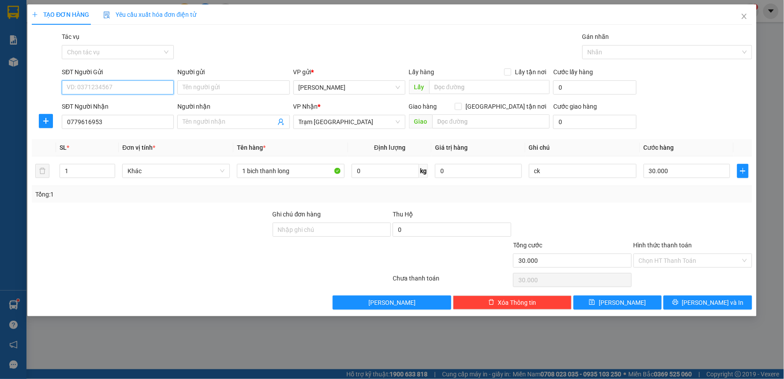
click at [117, 88] on input "SĐT Người Gửi" at bounding box center [118, 87] width 112 height 14
click at [105, 120] on div "0908304521" at bounding box center [118, 119] width 102 height 10
type input "0908304521"
click at [678, 259] on input "Hình thức thanh toán" at bounding box center [690, 260] width 102 height 13
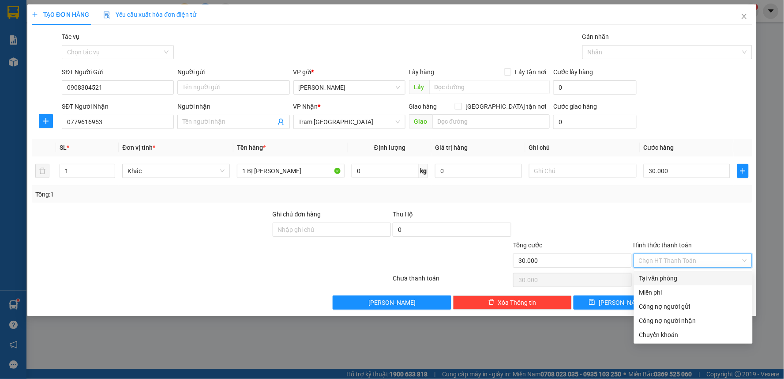
drag, startPoint x: 657, startPoint y: 277, endPoint x: 656, endPoint y: 272, distance: 4.9
click at [656, 272] on div "Tại văn phòng" at bounding box center [693, 278] width 119 height 14
type input "0"
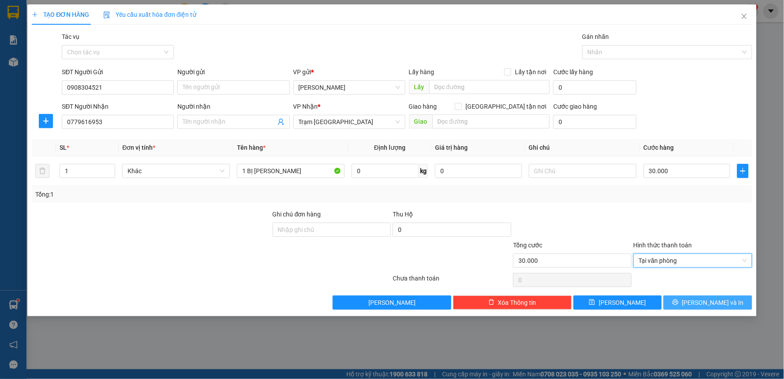
click at [679, 305] on span "printer" at bounding box center [676, 302] width 6 height 7
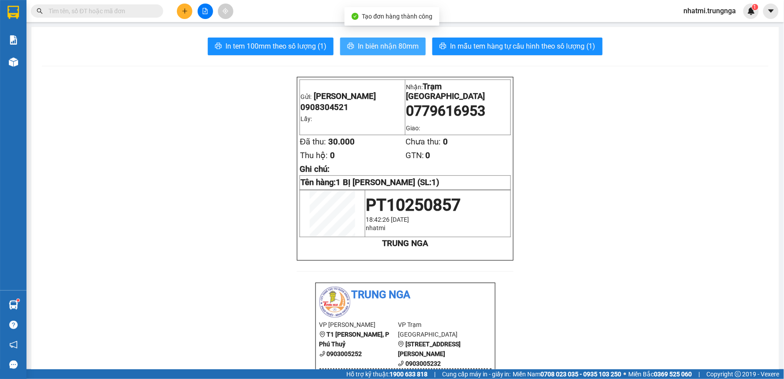
click at [390, 49] on span "In biên nhận 80mm" at bounding box center [388, 46] width 61 height 11
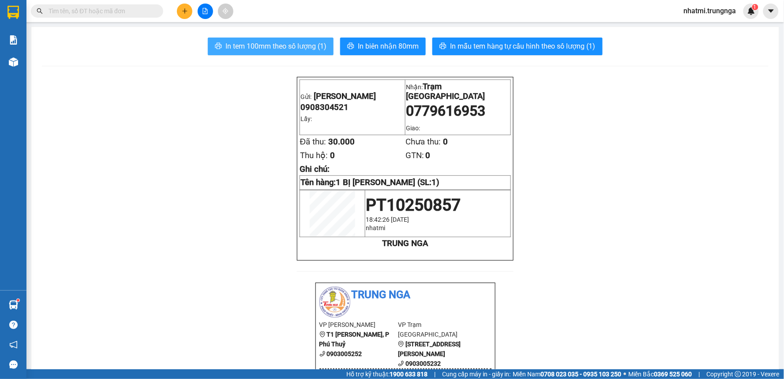
click at [316, 46] on span "In tem 100mm theo số lượng (1)" at bounding box center [276, 46] width 101 height 11
click at [105, 14] on input "text" at bounding box center [101, 11] width 104 height 10
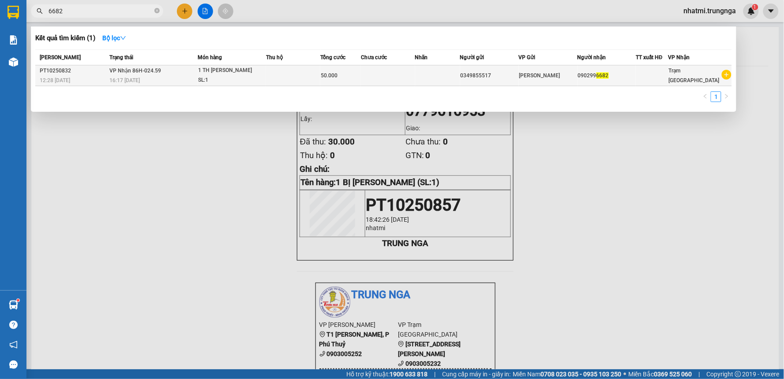
type input "6682"
click at [80, 75] on div "12:28 [DATE]" at bounding box center [74, 80] width 68 height 10
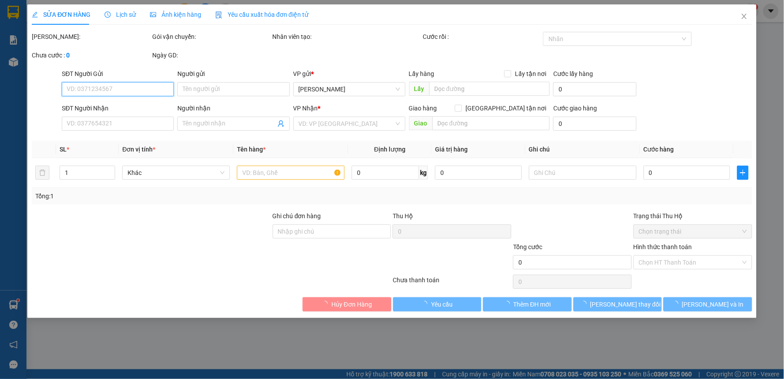
type input "0349855517"
type input "0902996682"
type input "50.000"
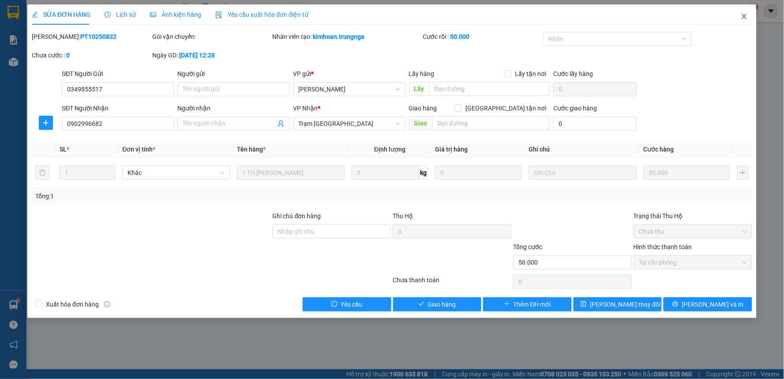
click at [742, 17] on icon "close" at bounding box center [744, 16] width 7 height 7
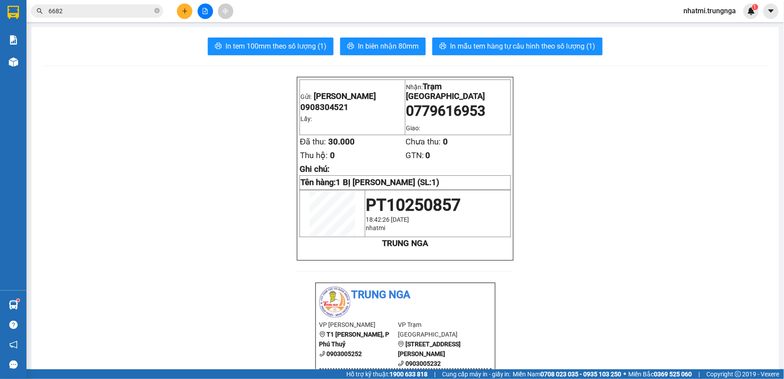
click at [109, 6] on input "6682" at bounding box center [101, 11] width 104 height 10
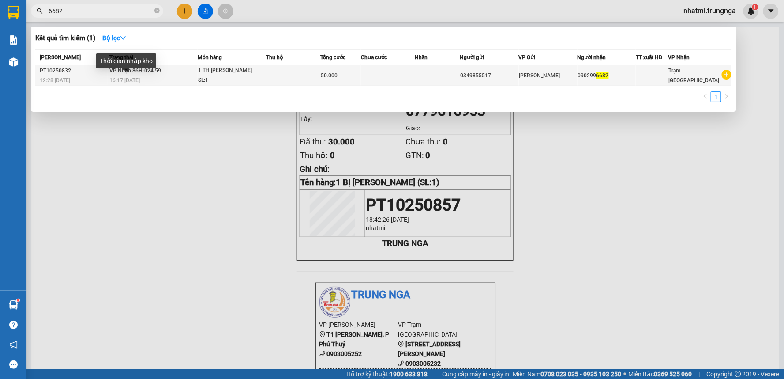
click at [169, 81] on div "16:17 [DATE]" at bounding box center [153, 80] width 87 height 10
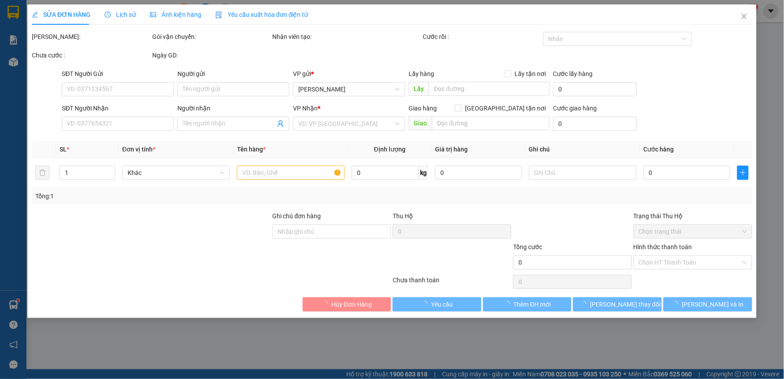
type input "0349855517"
type input "0902996682"
type input "50.000"
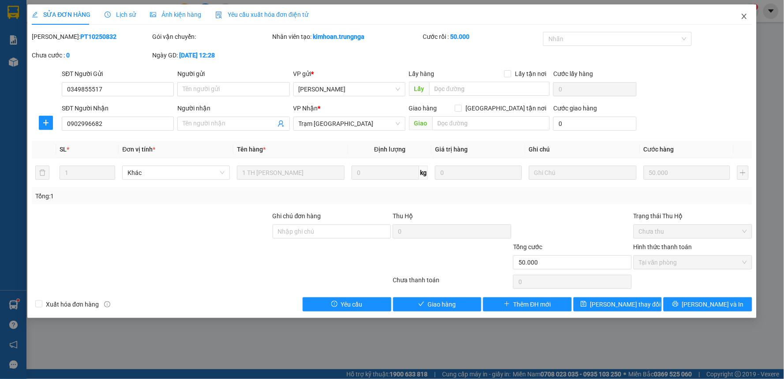
click at [748, 18] on icon "close" at bounding box center [744, 16] width 7 height 7
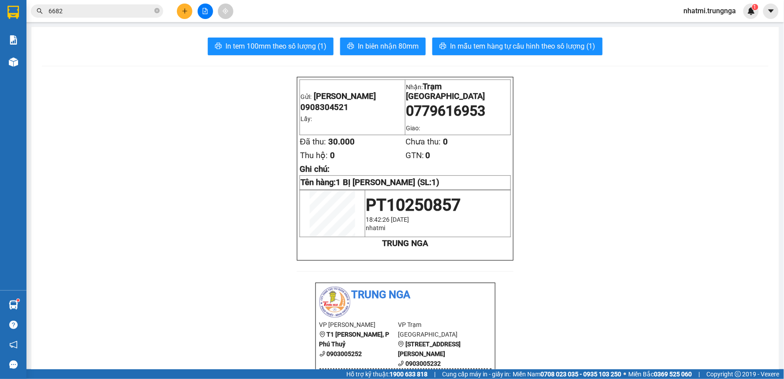
click at [112, 12] on input "6682" at bounding box center [101, 11] width 104 height 10
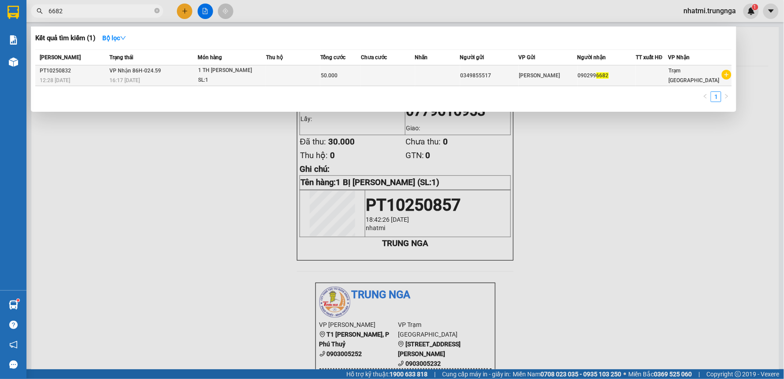
click at [166, 75] on div "16:17 [DATE]" at bounding box center [153, 80] width 87 height 10
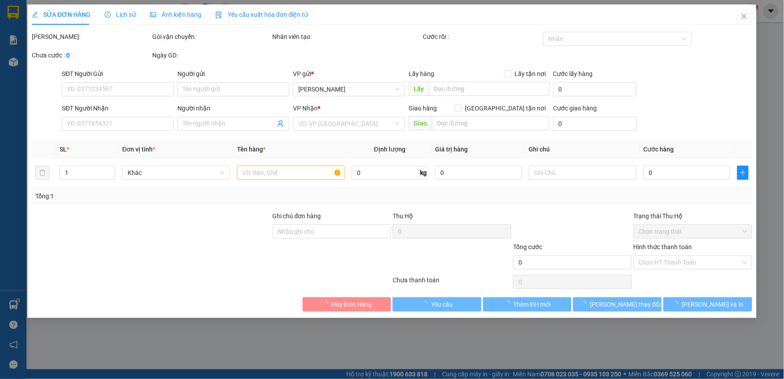
type input "0349855517"
type input "0902996682"
type input "50.000"
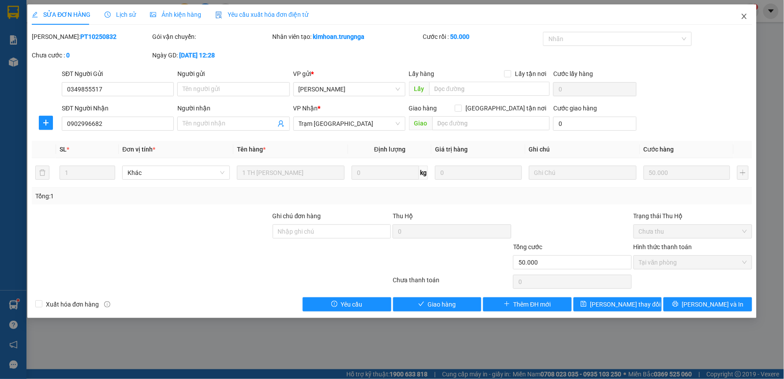
click at [742, 18] on icon "close" at bounding box center [744, 16] width 7 height 7
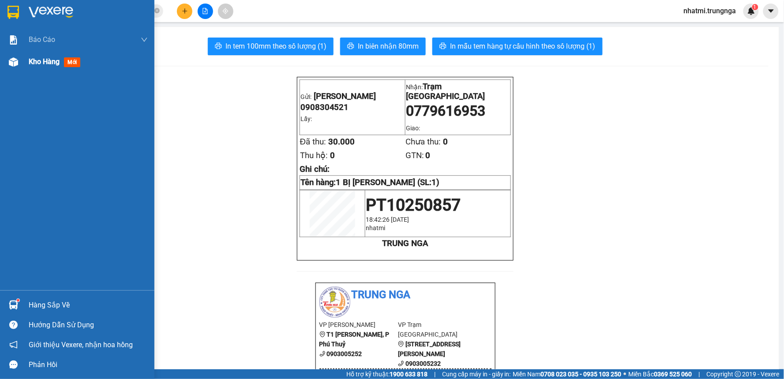
click at [51, 66] on span "Kho hàng" at bounding box center [44, 61] width 31 height 8
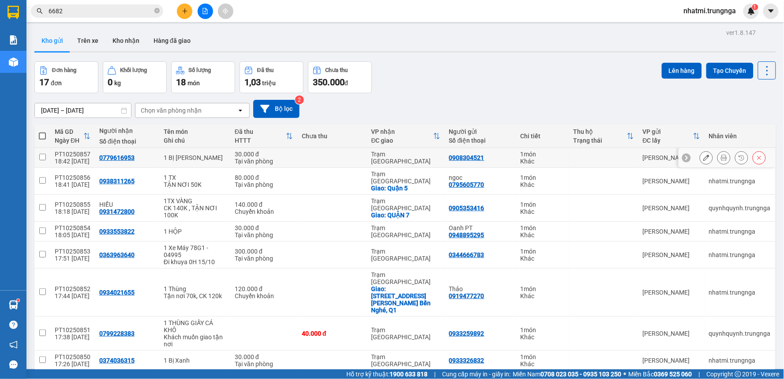
click at [704, 160] on icon at bounding box center [707, 157] width 6 height 6
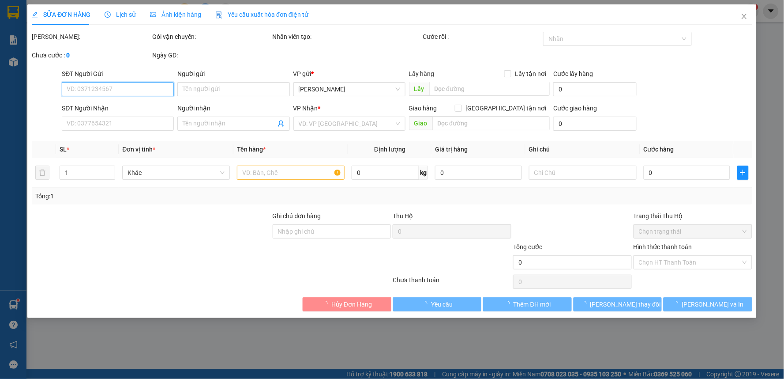
type input "0908304521"
type input "0779616953"
type input "30.000"
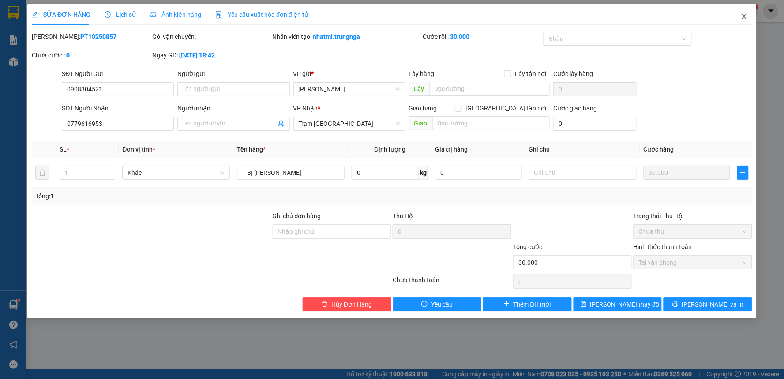
click at [749, 17] on span "Close" at bounding box center [744, 16] width 25 height 25
